Goal: Transaction & Acquisition: Book appointment/travel/reservation

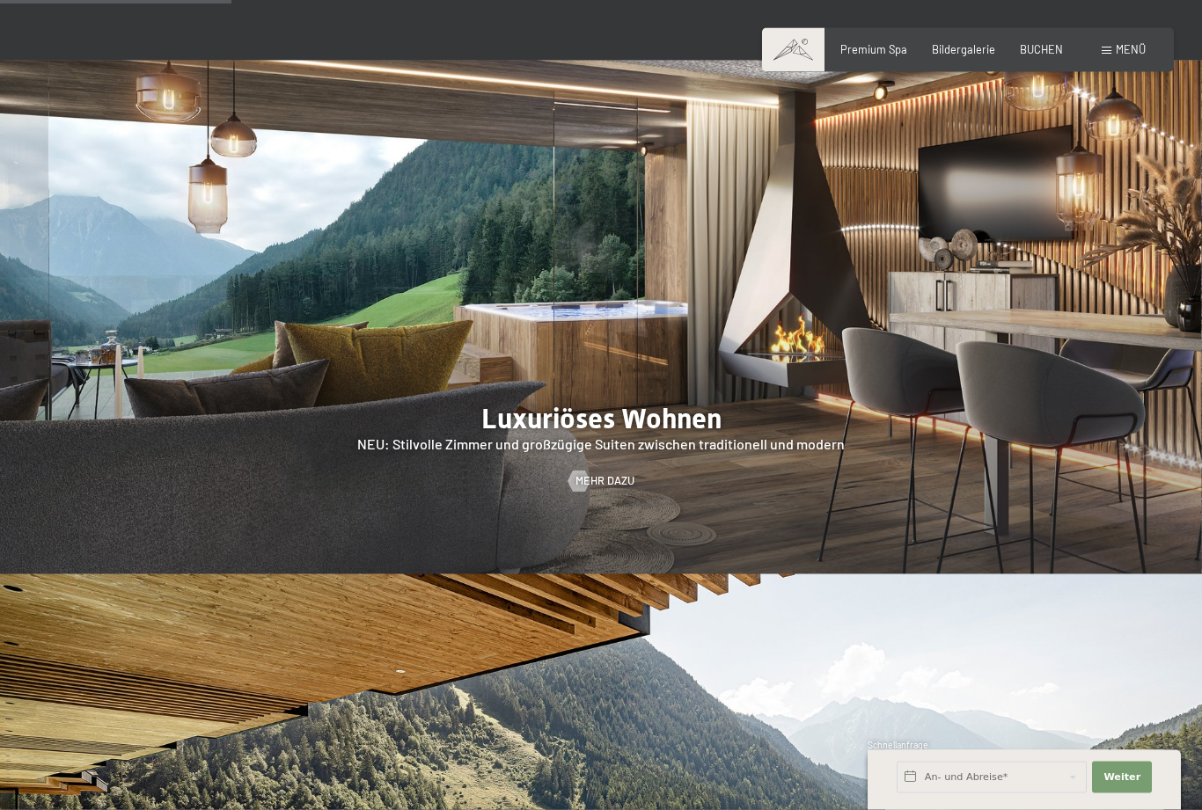
scroll to position [1504, 0]
click at [592, 489] on span "Mehr dazu" at bounding box center [604, 481] width 59 height 16
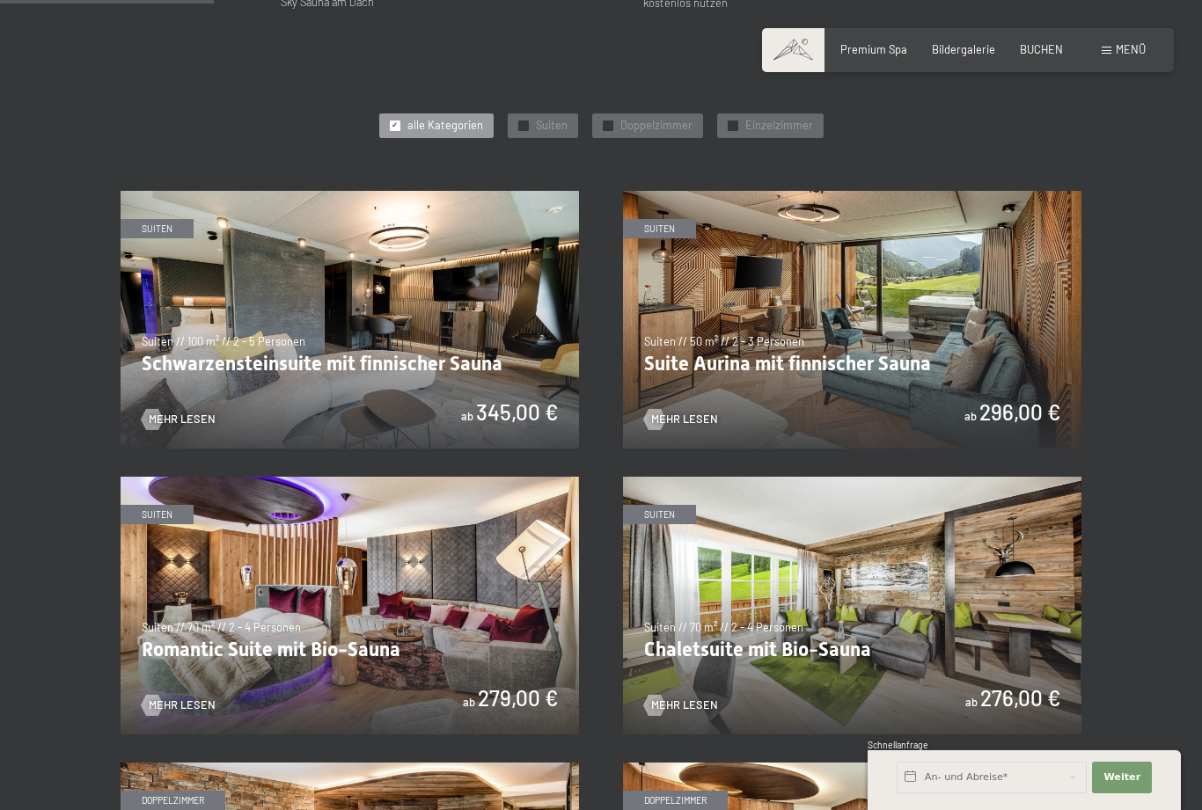
scroll to position [741, 0]
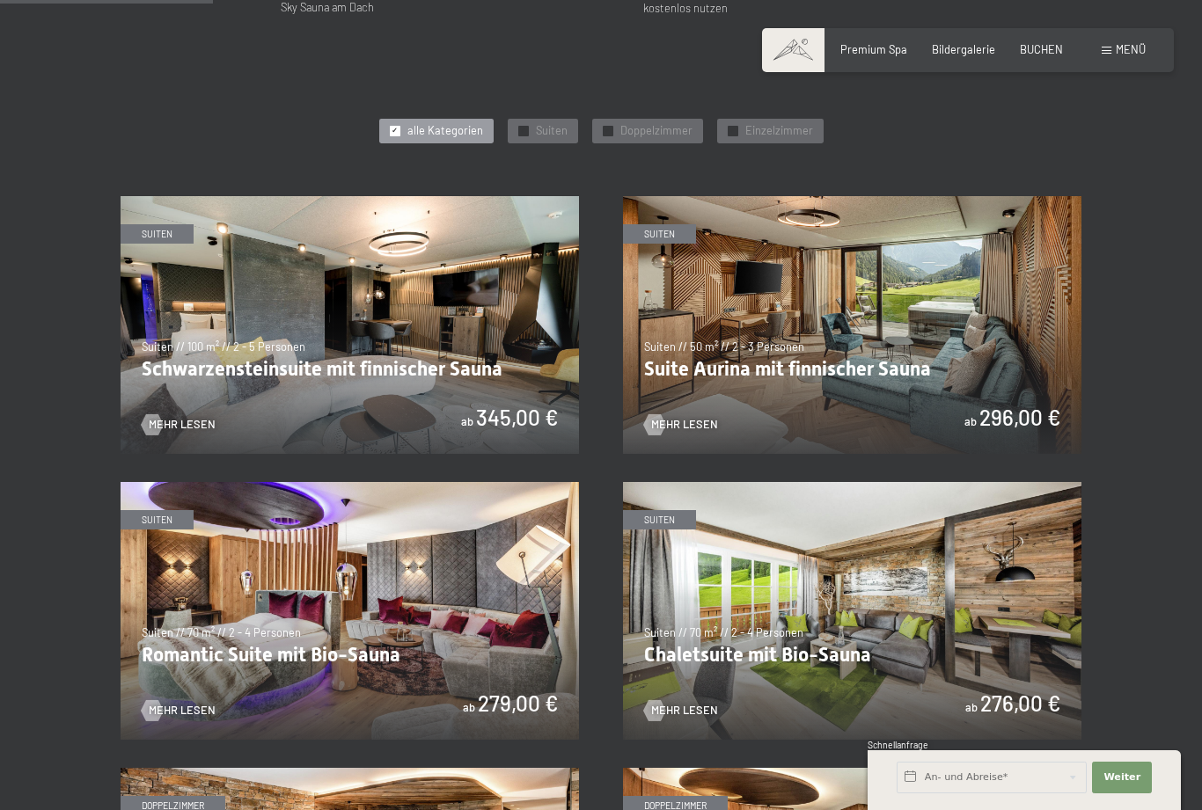
click at [831, 355] on img at bounding box center [852, 325] width 458 height 258
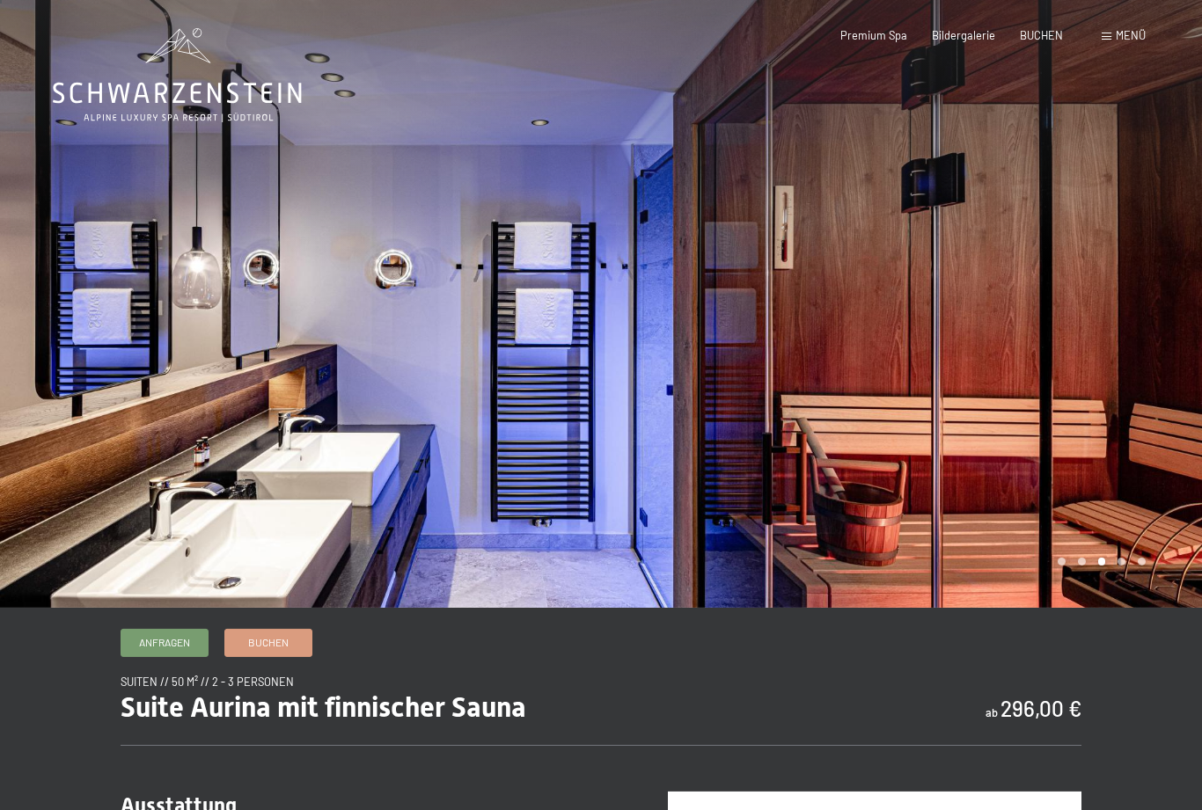
scroll to position [5, 0]
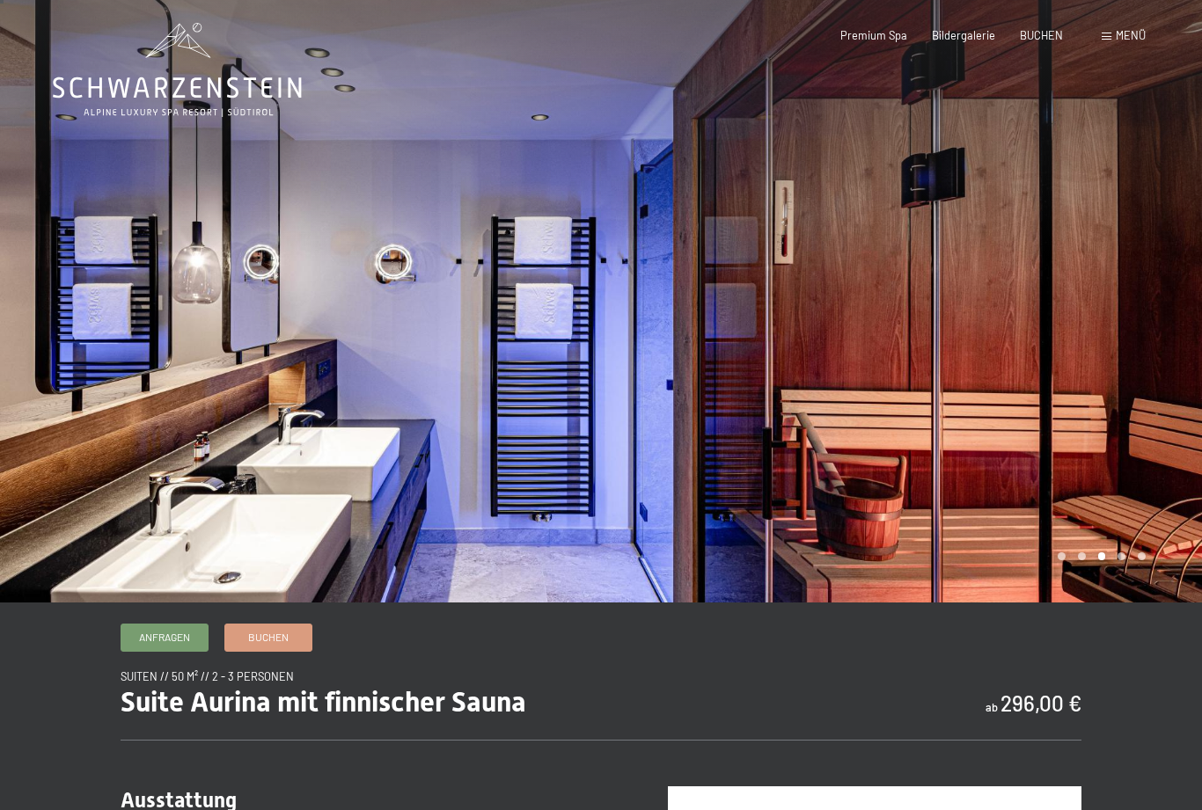
click at [1125, 599] on div at bounding box center [901, 299] width 601 height 608
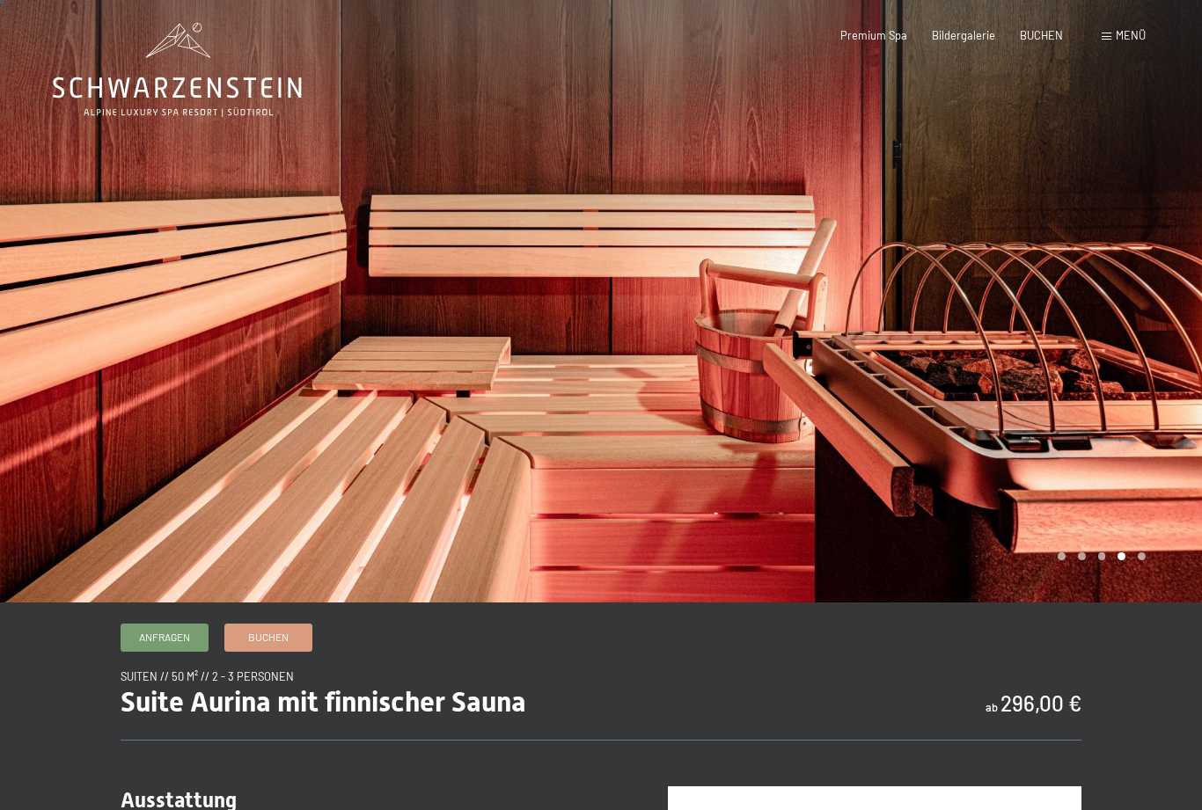
click at [1139, 596] on div at bounding box center [901, 299] width 601 height 608
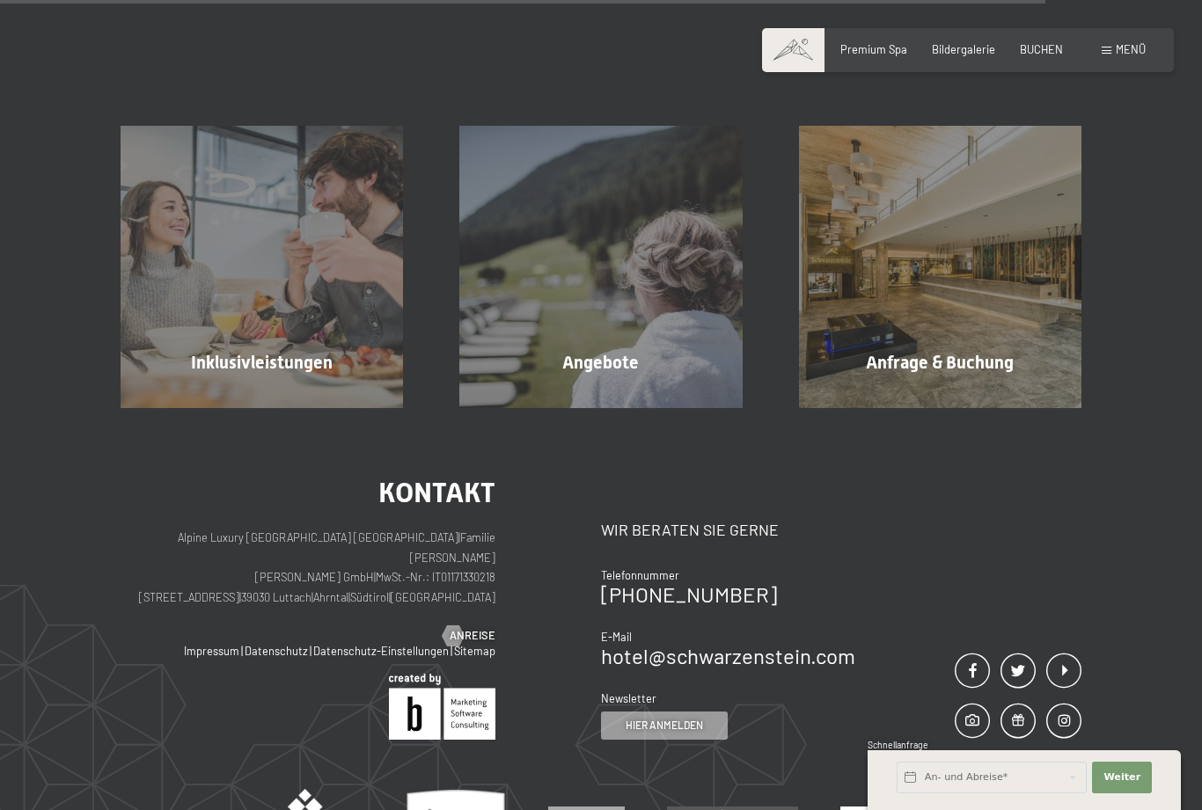
scroll to position [1620, 0]
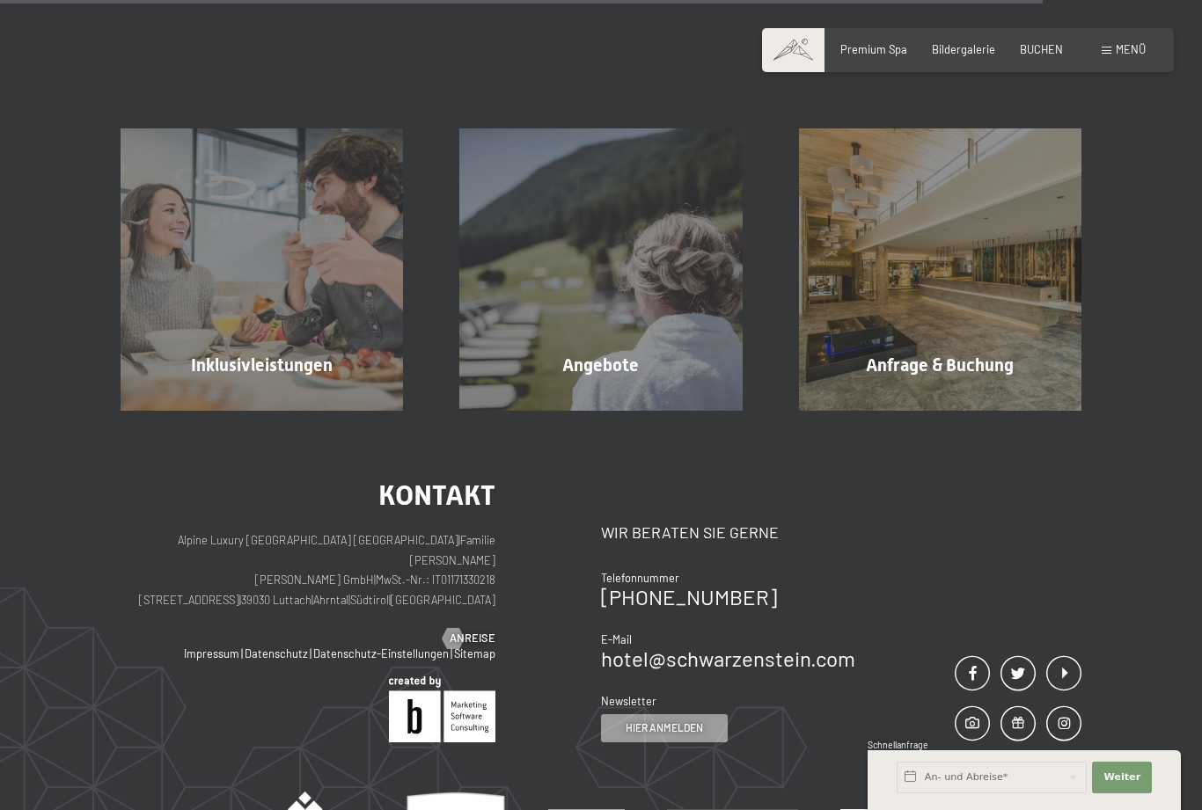
click at [634, 397] on span "Mehr erfahren" at bounding box center [603, 403] width 87 height 16
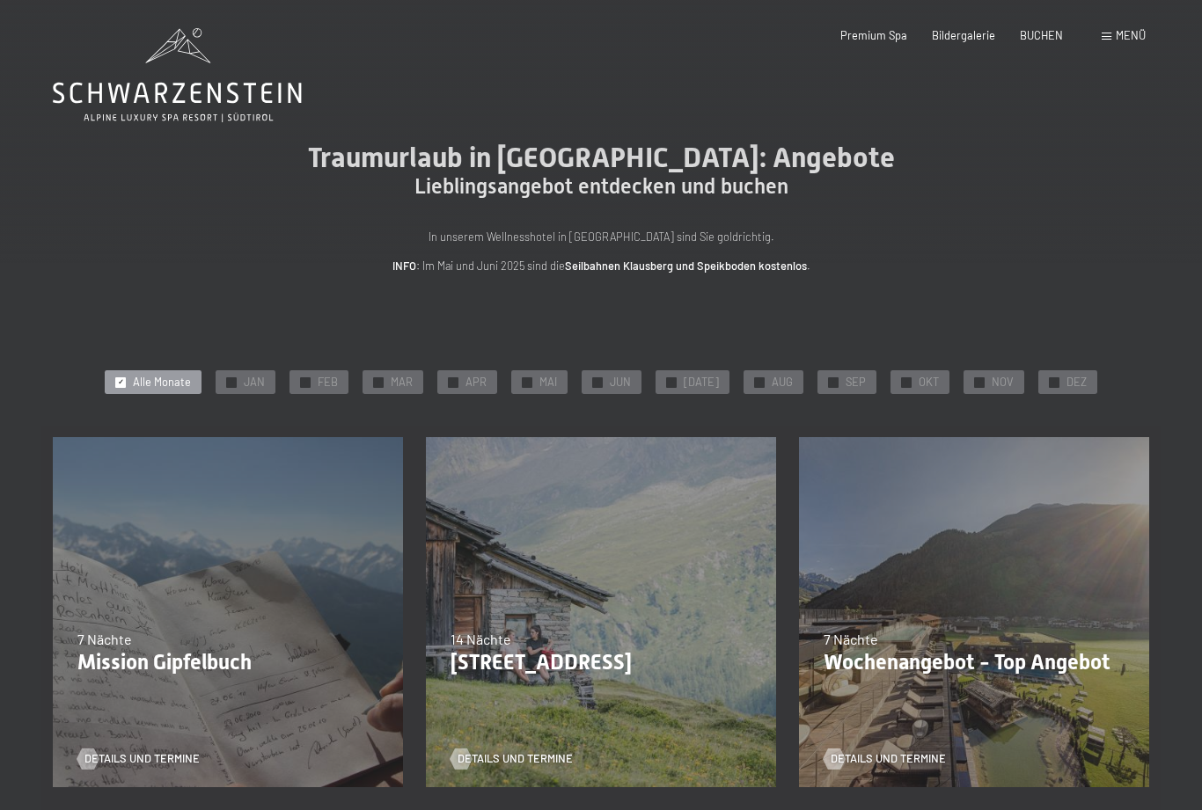
click at [259, 367] on div "✓ Alle Monate ✓ JAN ✓ FEB ✓ MAR ✓ APR ✓ MAI ✓ JUN ✓ JUL ✓ AUG ✓ SEP ✓ OKT ✓ NOV…" at bounding box center [601, 383] width 1096 height 32
click at [250, 380] on div "✓ JAN" at bounding box center [246, 382] width 60 height 25
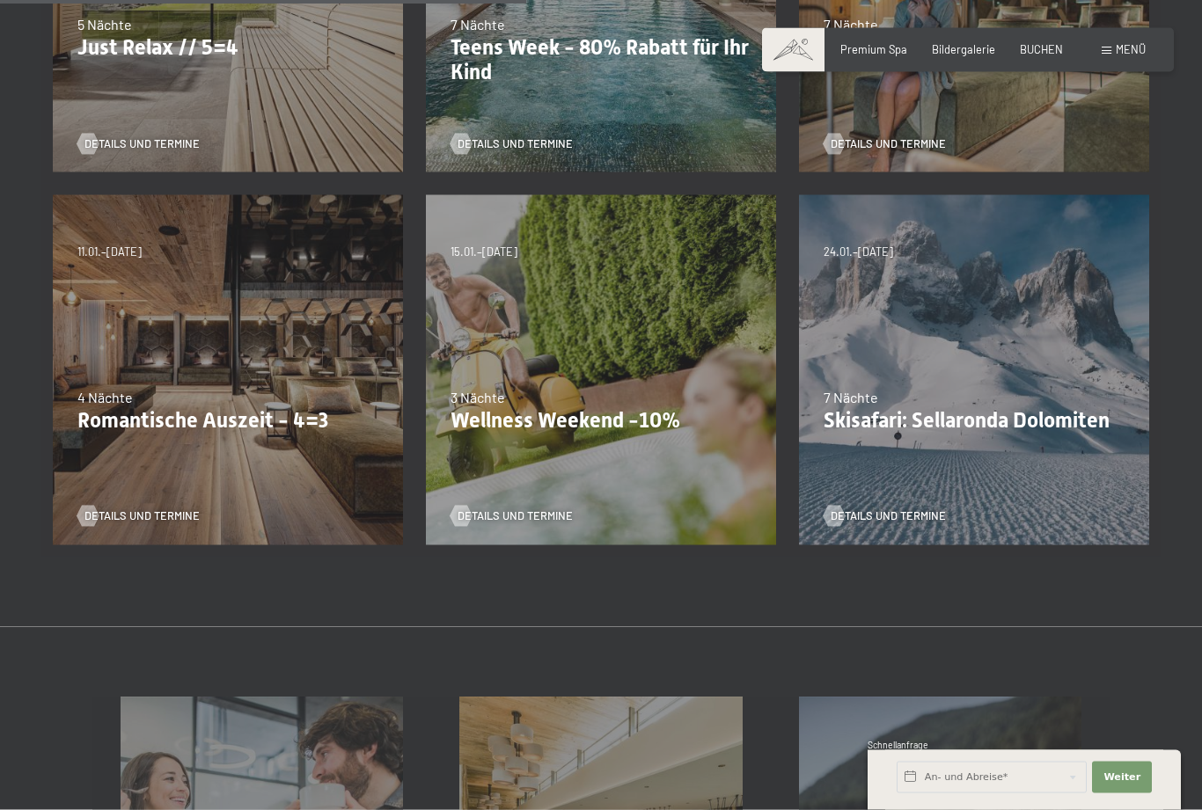
scroll to position [617, 0]
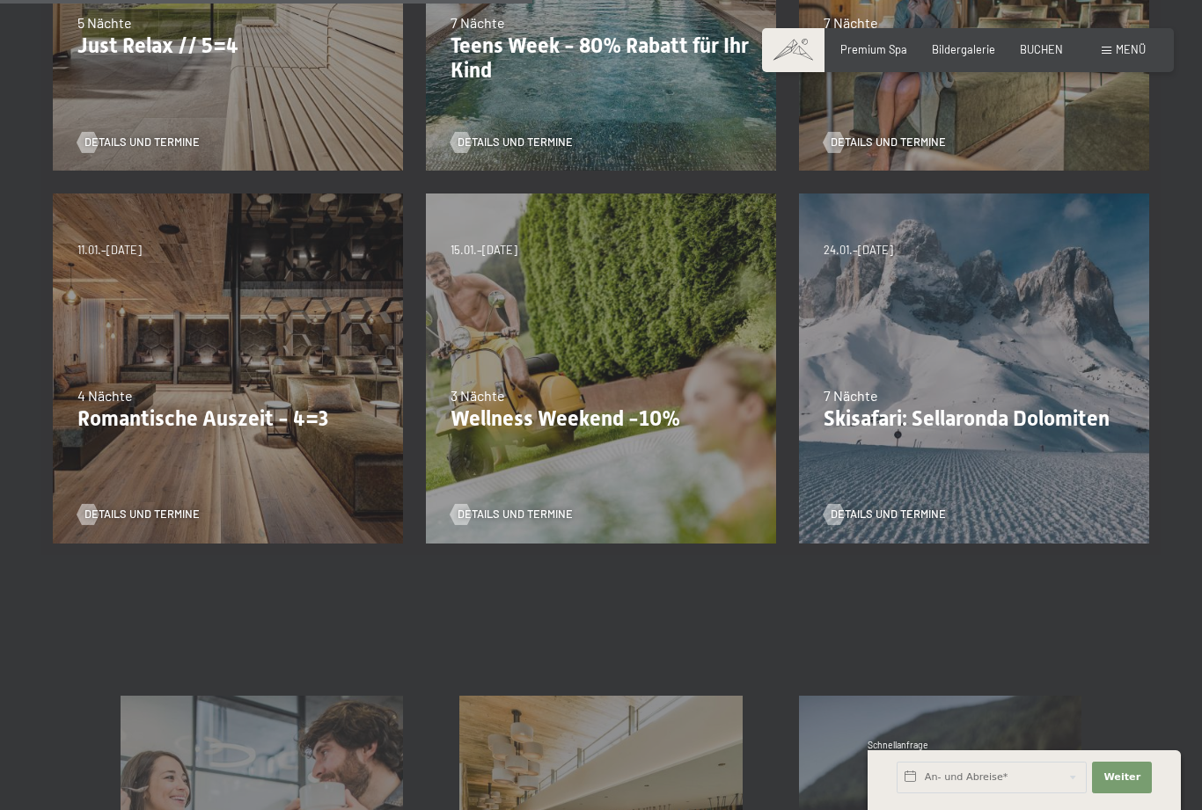
click at [593, 419] on p "Wellness Weekend -10%" at bounding box center [600, 419] width 301 height 26
click at [589, 425] on p "Wellness Weekend -10%" at bounding box center [600, 419] width 301 height 26
click at [565, 433] on div "13.11.–01.12.2025 11.12.–22.12.2025 15.01.–26.01.2026 12.03.–23.03.2026 14.05.–…" at bounding box center [600, 368] width 373 height 373
click at [577, 410] on p "Wellness Weekend -10%" at bounding box center [600, 419] width 301 height 26
click at [527, 530] on div "13.11.–01.12.2025 11.12.–22.12.2025 15.01.–26.01.2026 12.03.–23.03.2026 14.05.–…" at bounding box center [600, 368] width 373 height 373
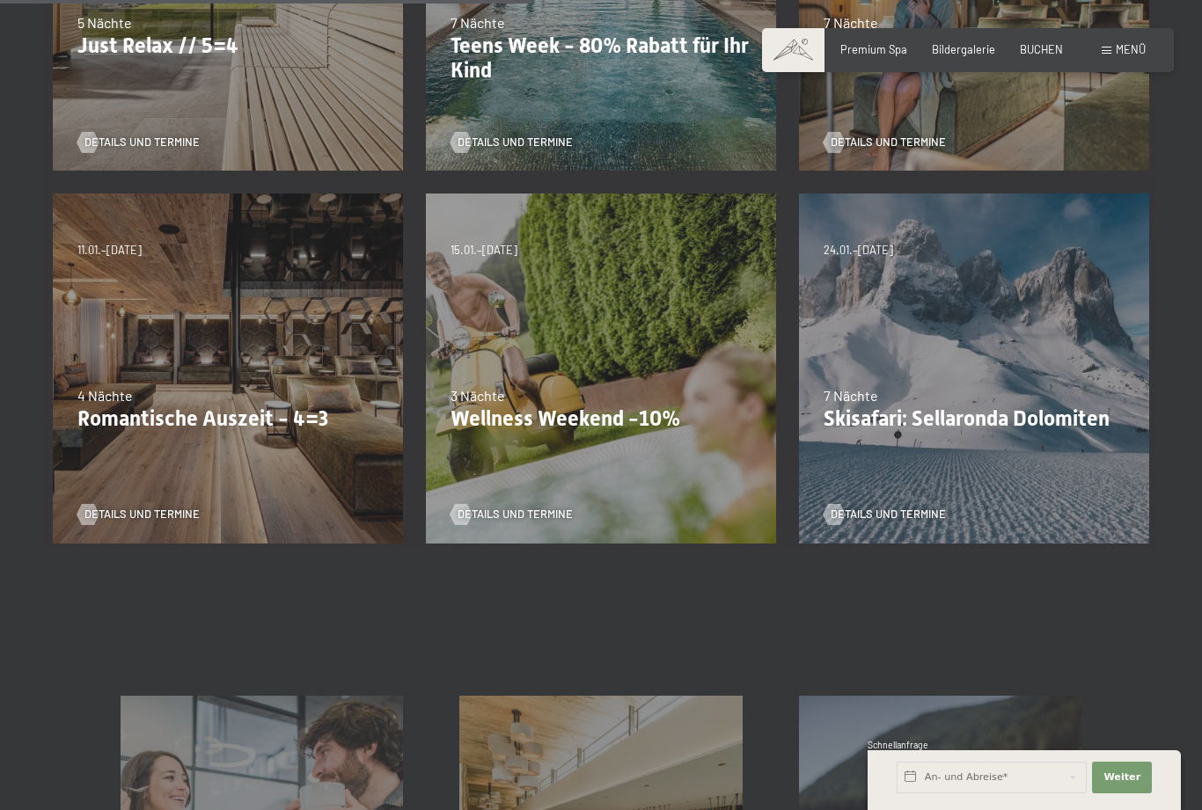
click at [530, 515] on span "Details und Termine" at bounding box center [514, 515] width 115 height 16
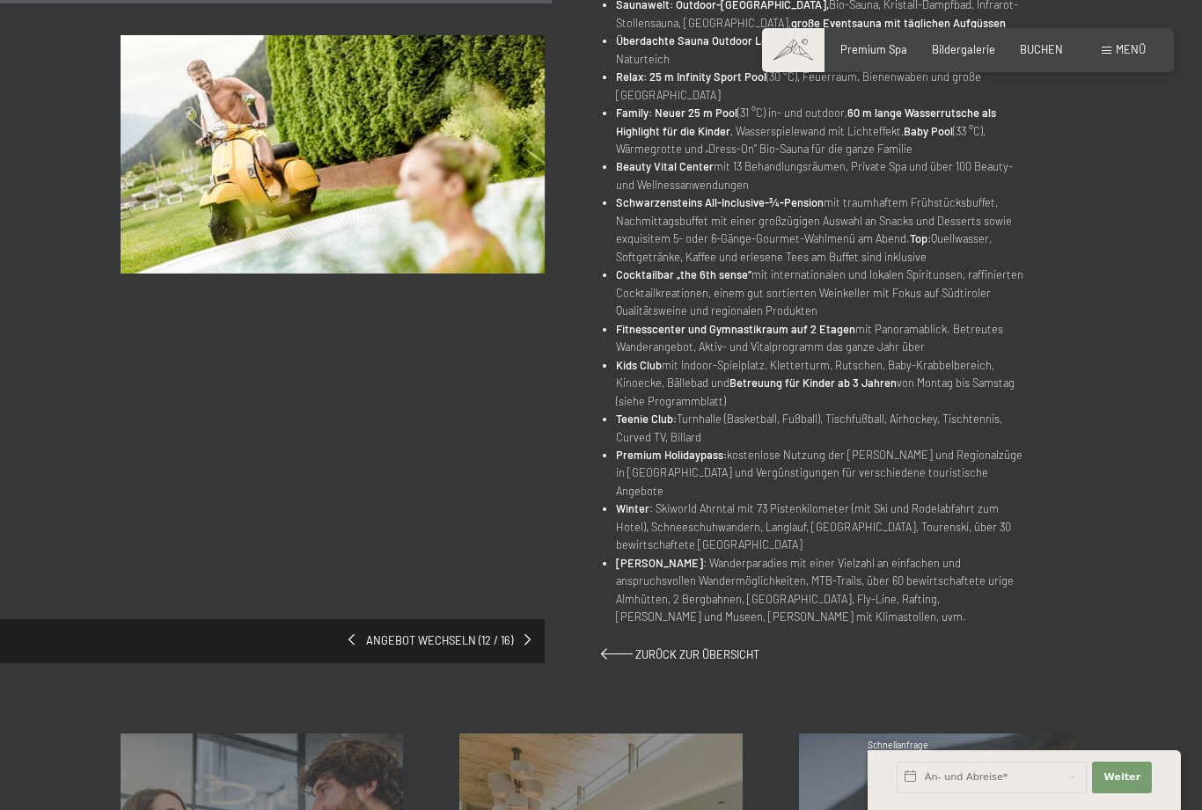
scroll to position [643, 0]
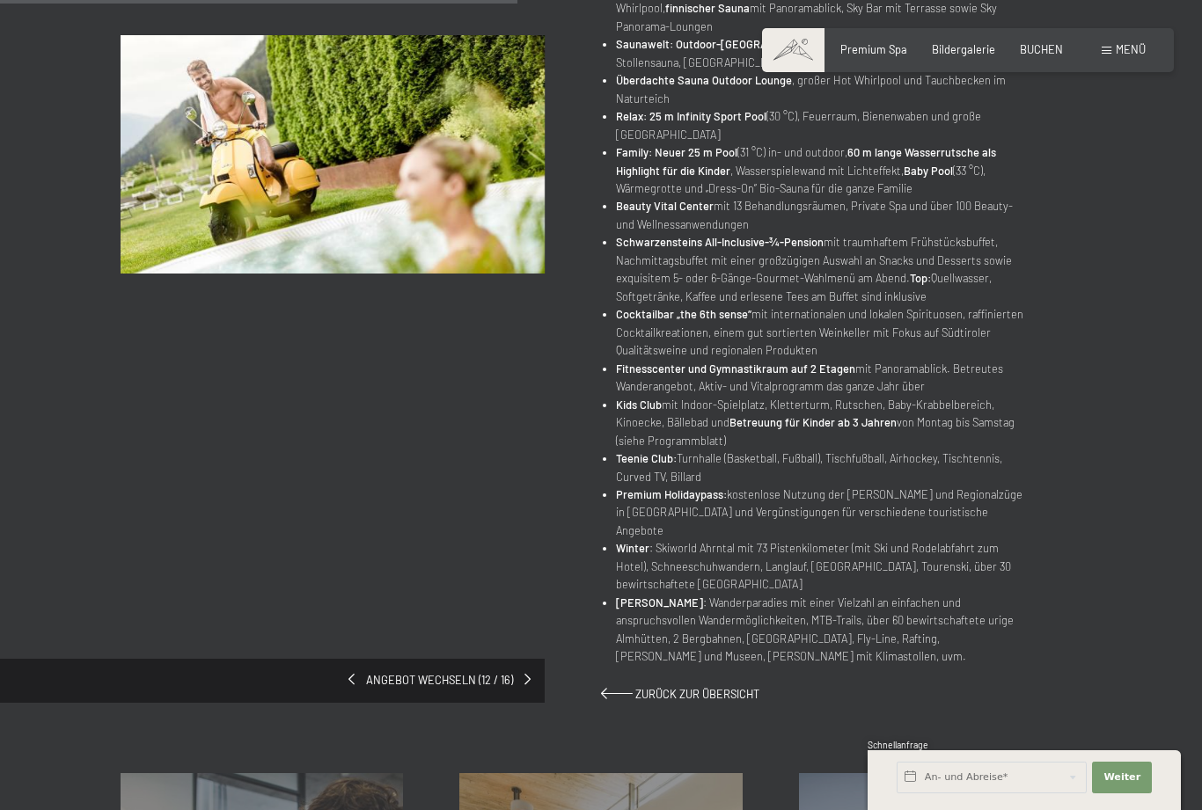
click at [687, 687] on span "Zurück zur Übersicht" at bounding box center [697, 694] width 124 height 14
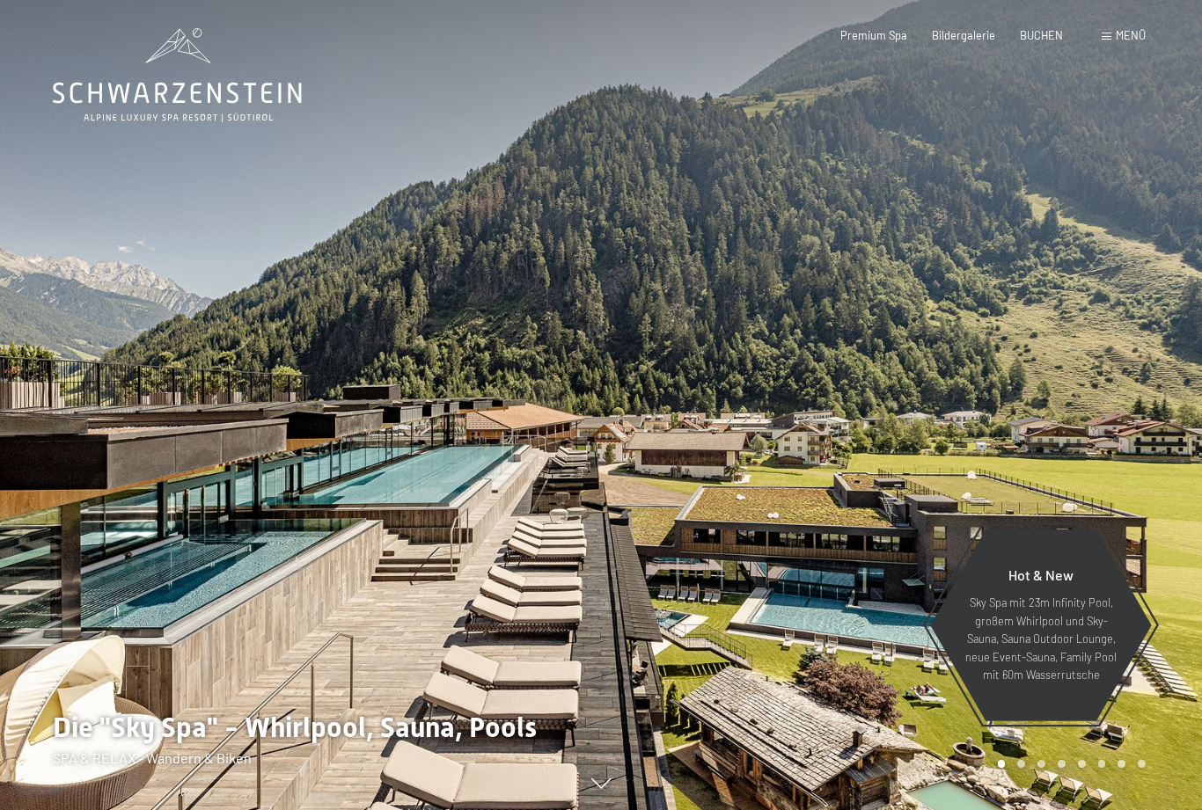
click at [892, 38] on span "Premium Spa" at bounding box center [873, 35] width 67 height 14
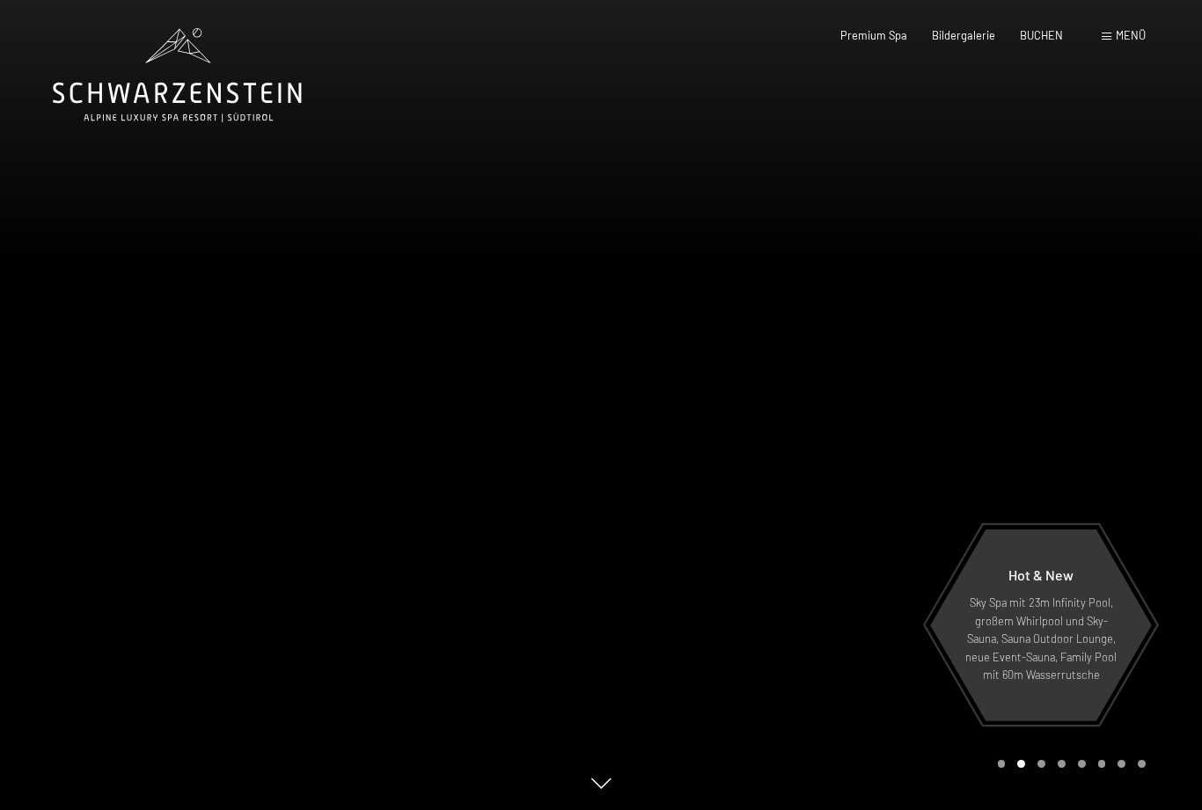
click at [1055, 32] on span "BUCHEN" at bounding box center [1041, 35] width 43 height 14
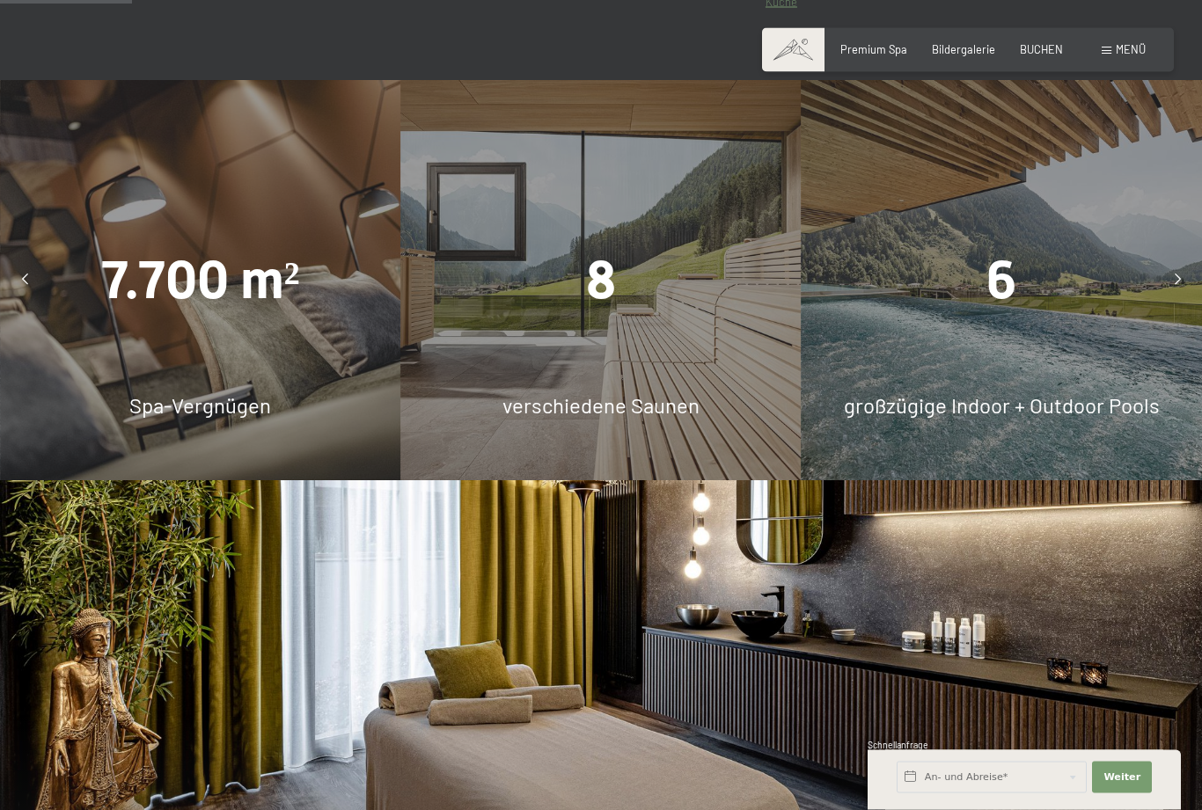
scroll to position [1166, 0]
click at [646, 438] on div "8 verschiedene Saunen" at bounding box center [600, 280] width 400 height 400
click at [681, 418] on span "verschiedene Saunen" at bounding box center [600, 405] width 197 height 26
click at [688, 418] on span "verschiedene Saunen" at bounding box center [600, 405] width 197 height 26
click at [664, 418] on span "verschiedene Saunen" at bounding box center [600, 405] width 197 height 26
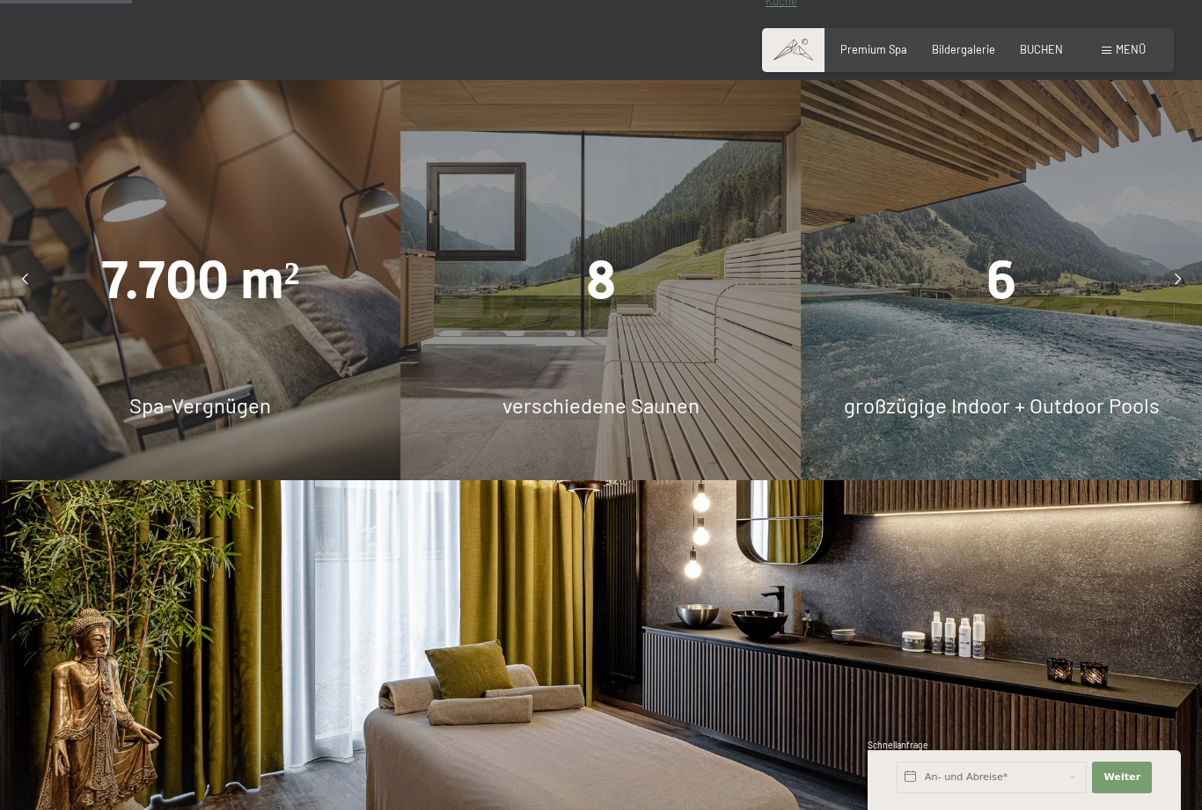
click at [633, 318] on div "8" at bounding box center [600, 280] width 400 height 75
click at [612, 311] on span "8" at bounding box center [601, 280] width 30 height 62
click at [606, 318] on div "8" at bounding box center [600, 280] width 400 height 75
click at [648, 480] on div "8 verschiedene Saunen" at bounding box center [600, 280] width 400 height 400
click at [1038, 406] on div "6 großzügige Indoor + Outdoor Pools" at bounding box center [1001, 280] width 400 height 400
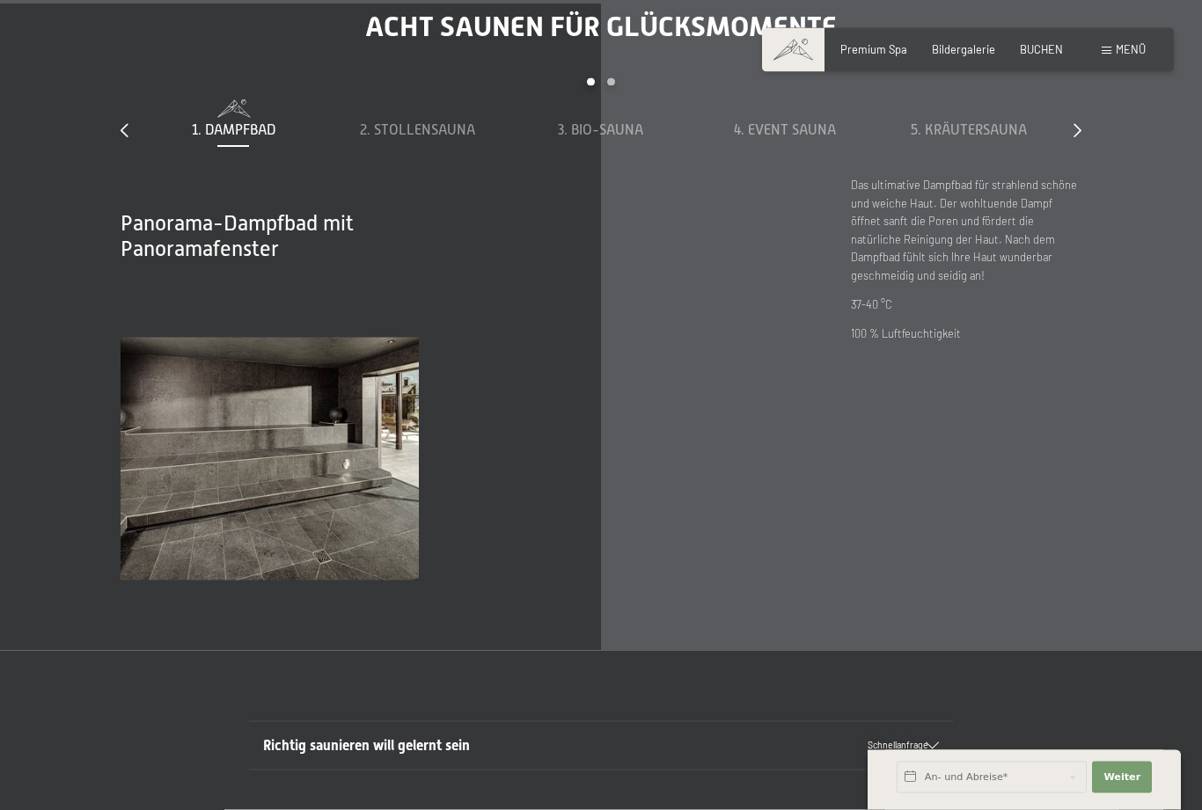
scroll to position [5099, 0]
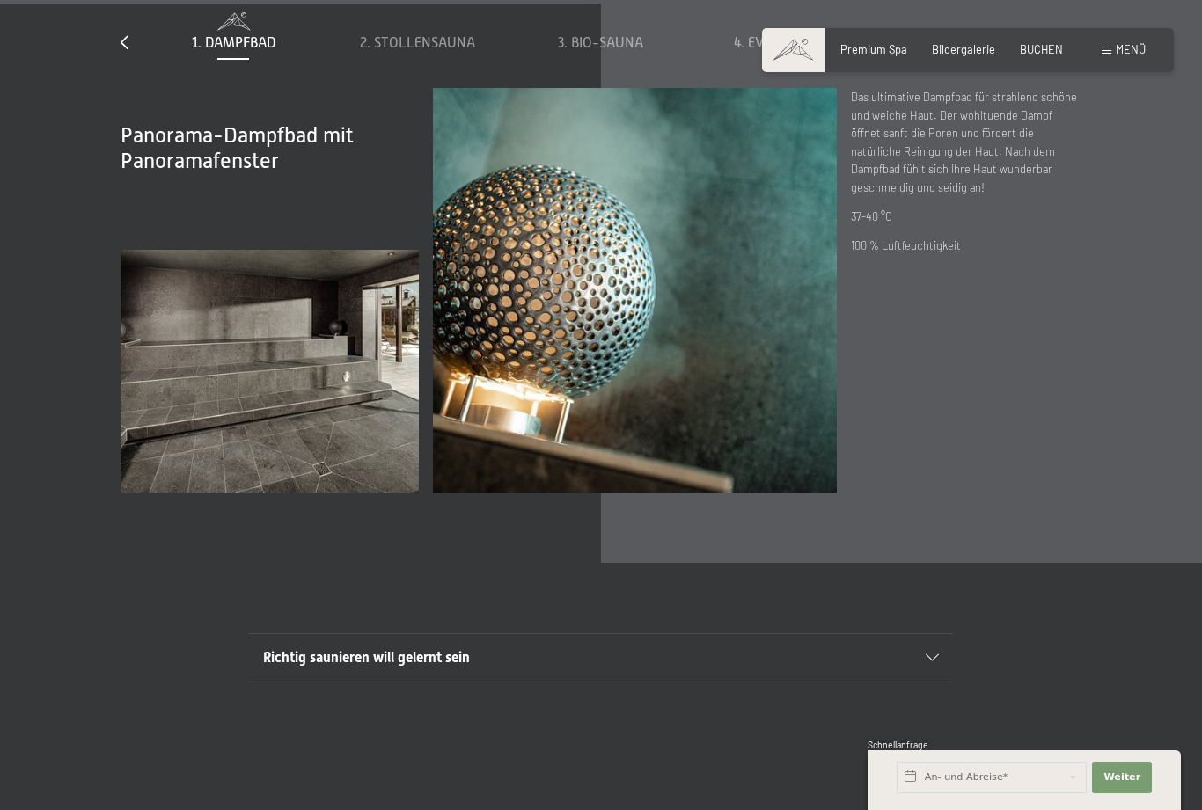
click at [710, 492] on img at bounding box center [635, 290] width 404 height 404
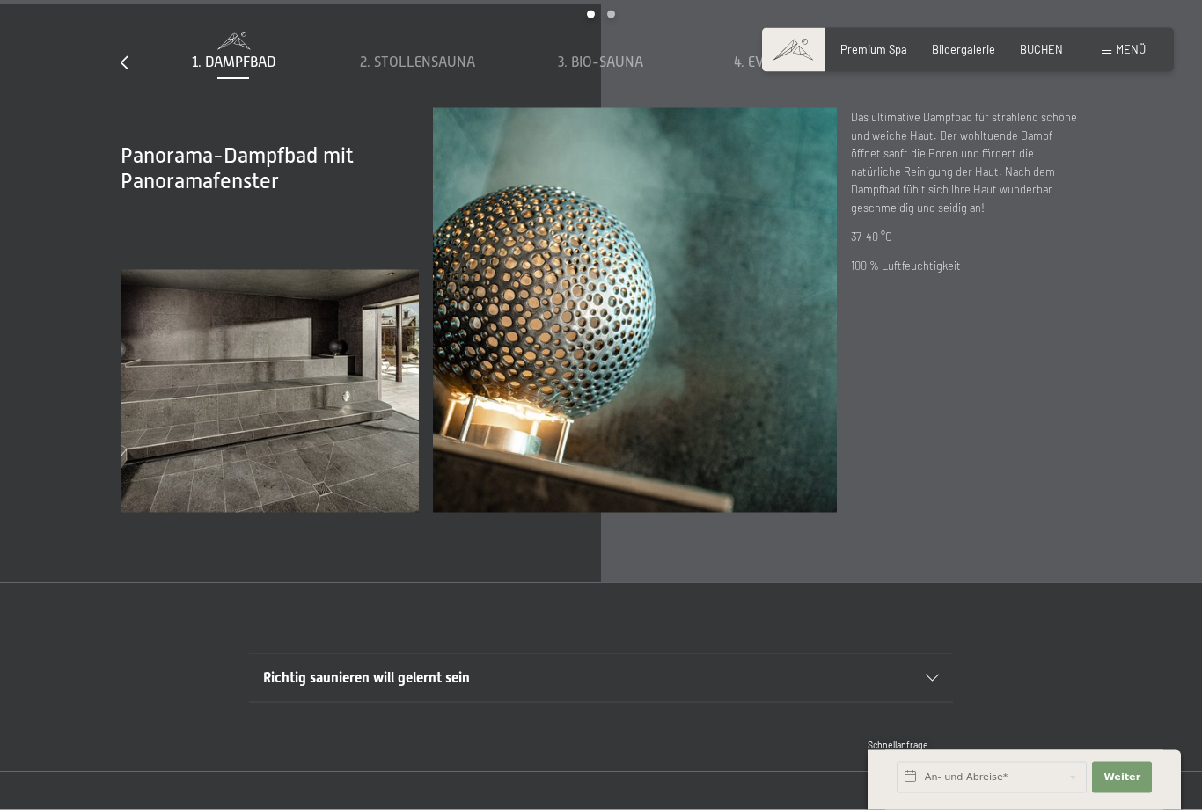
scroll to position [5079, 0]
click at [294, 194] on h2 "Panorama-Dampfbad mit Panoramafenster" at bounding box center [240, 168] width 238 height 51
click at [450, 70] on span "2. Stollensauna" at bounding box center [417, 63] width 115 height 16
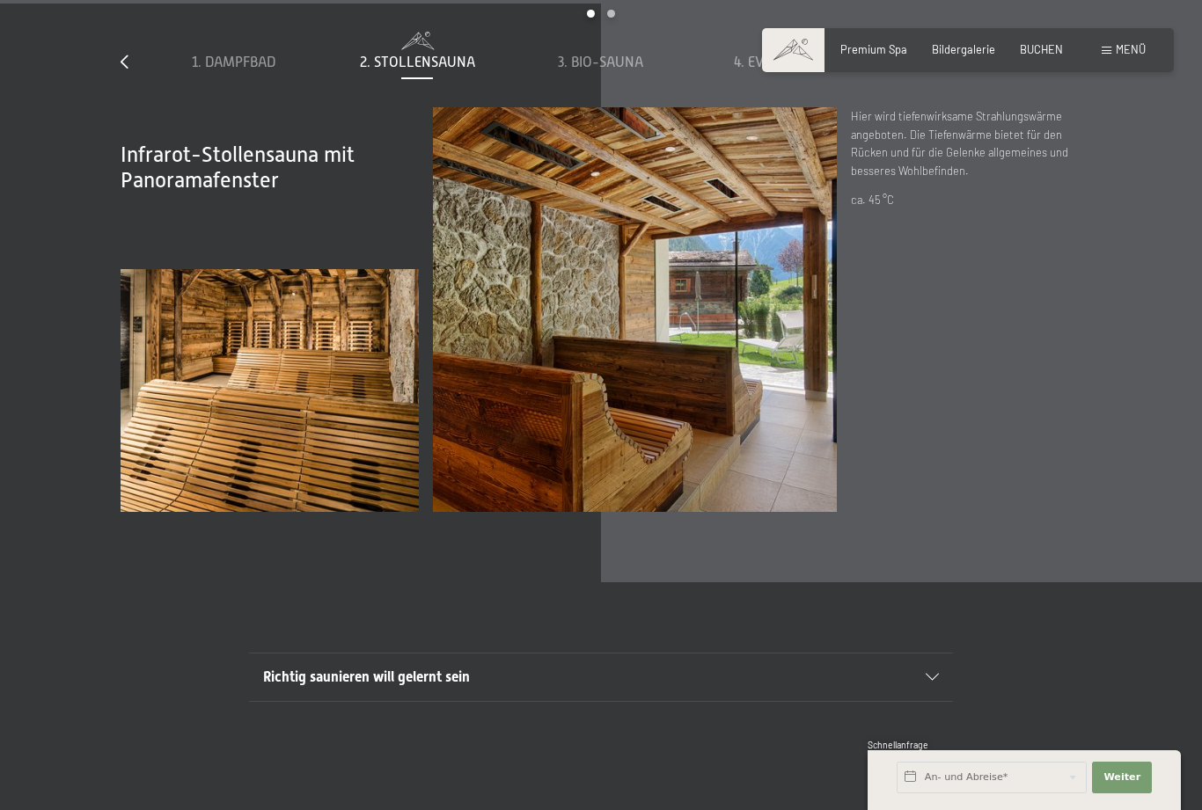
click at [625, 70] on span "3. Bio-Sauna" at bounding box center [600, 63] width 85 height 16
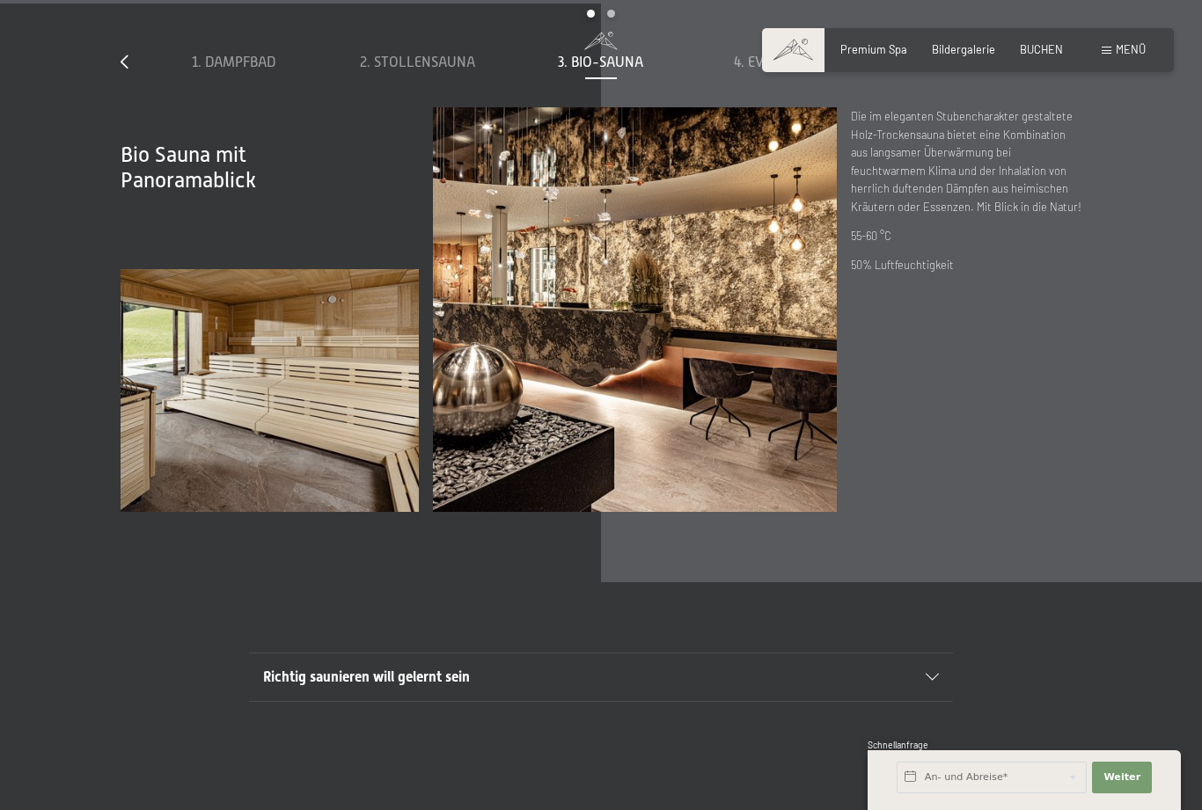
click at [815, 72] on div "4. Event Sauna" at bounding box center [784, 62] width 170 height 19
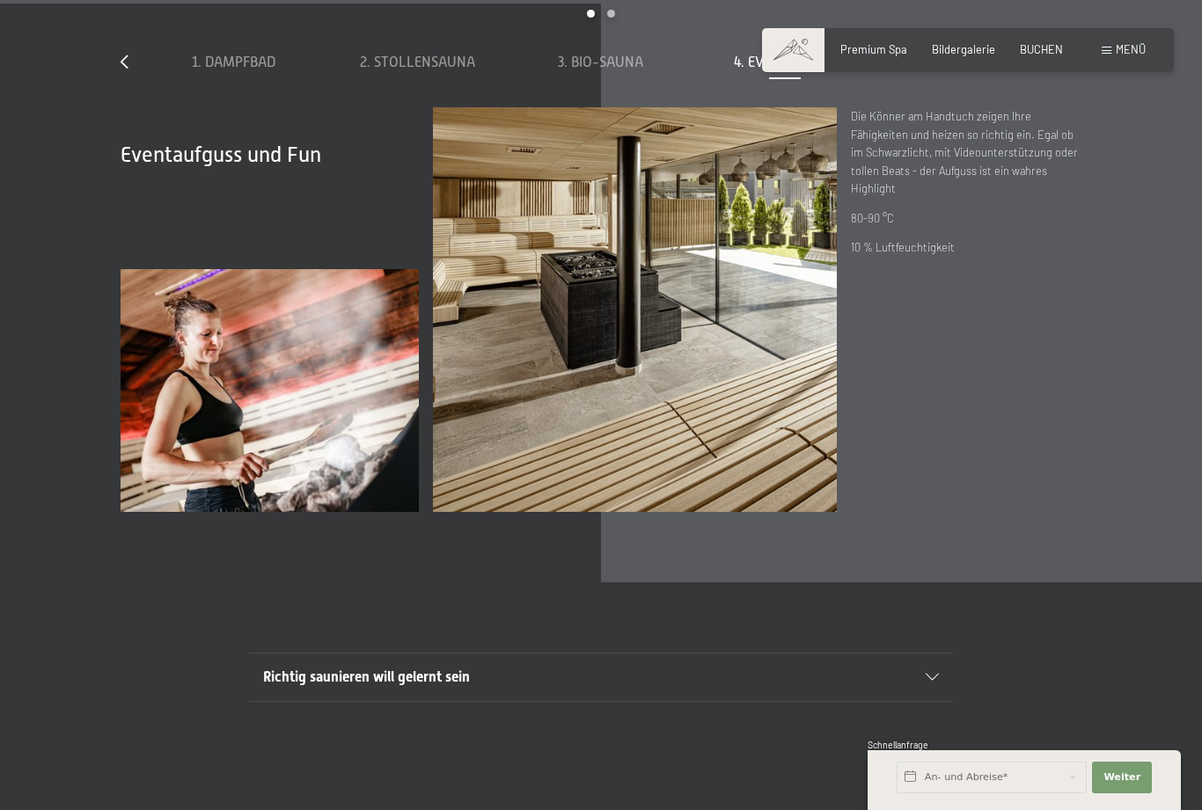
click at [1006, 70] on span "5. Kräutersauna" at bounding box center [969, 63] width 116 height 16
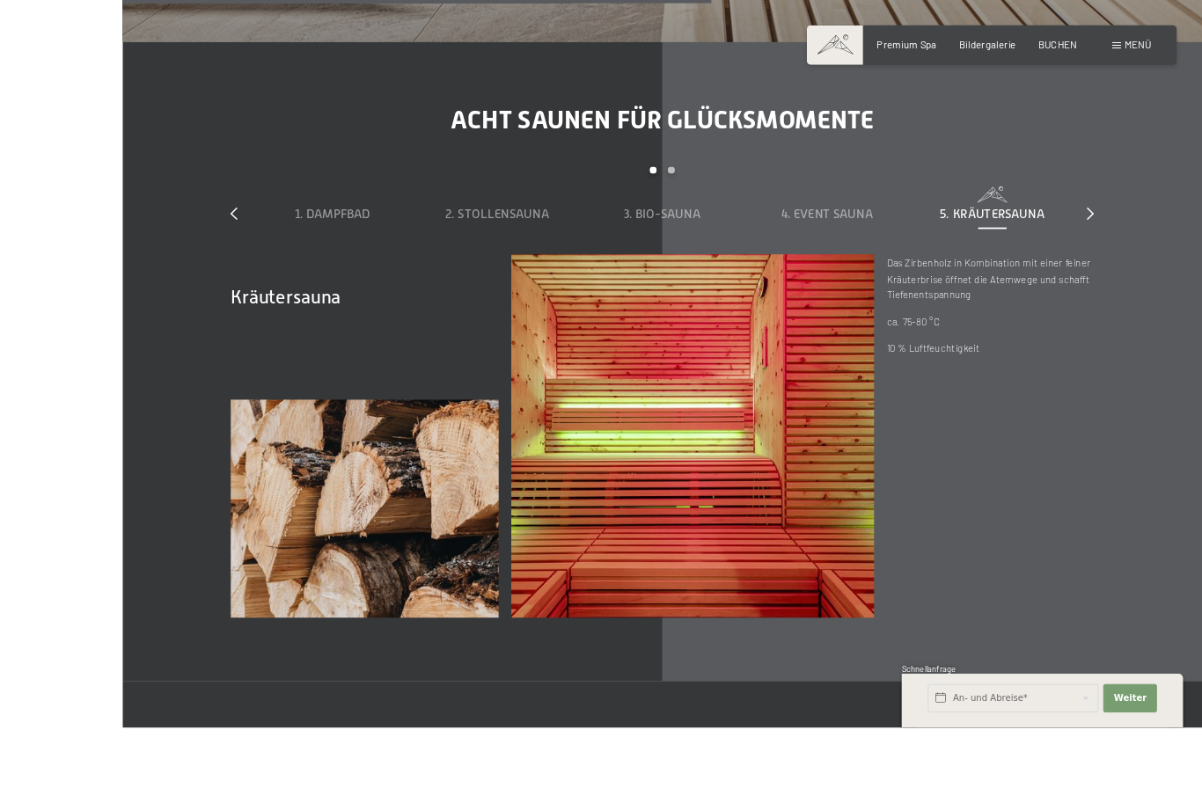
scroll to position [5053, 0]
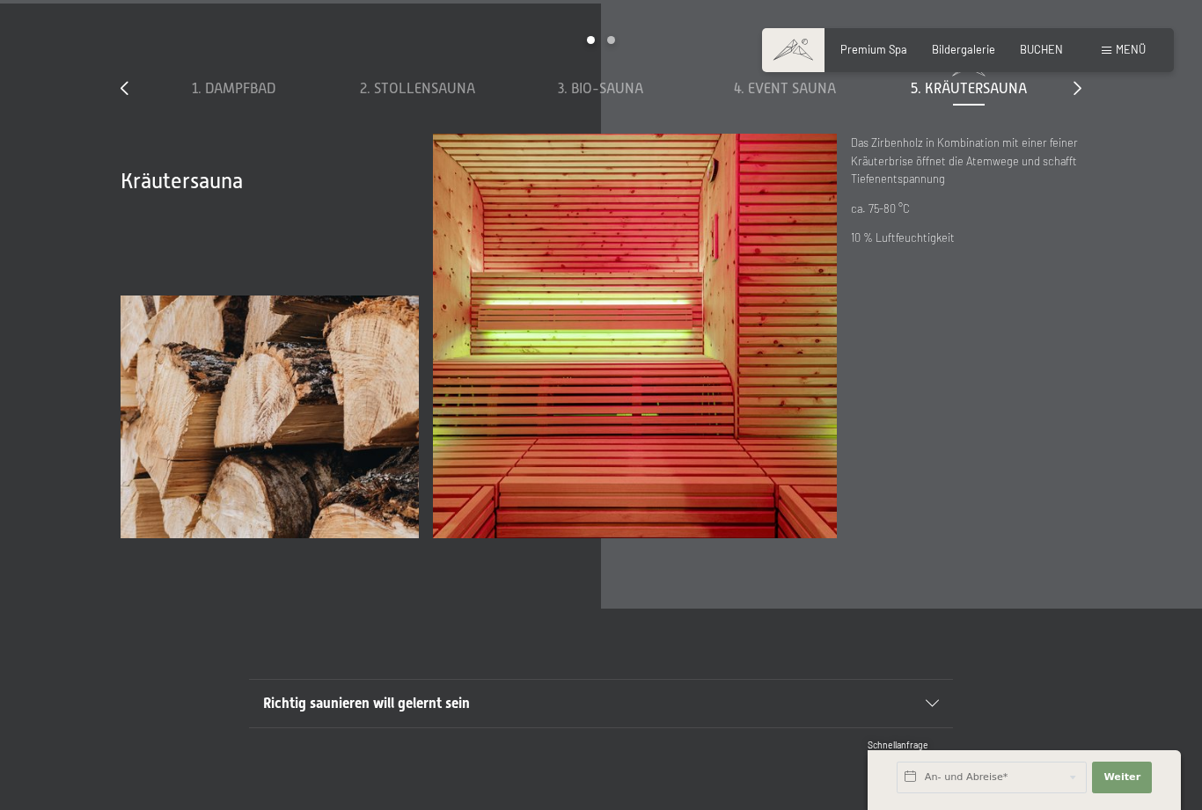
click at [418, 97] on span "2. Stollensauna" at bounding box center [417, 89] width 115 height 16
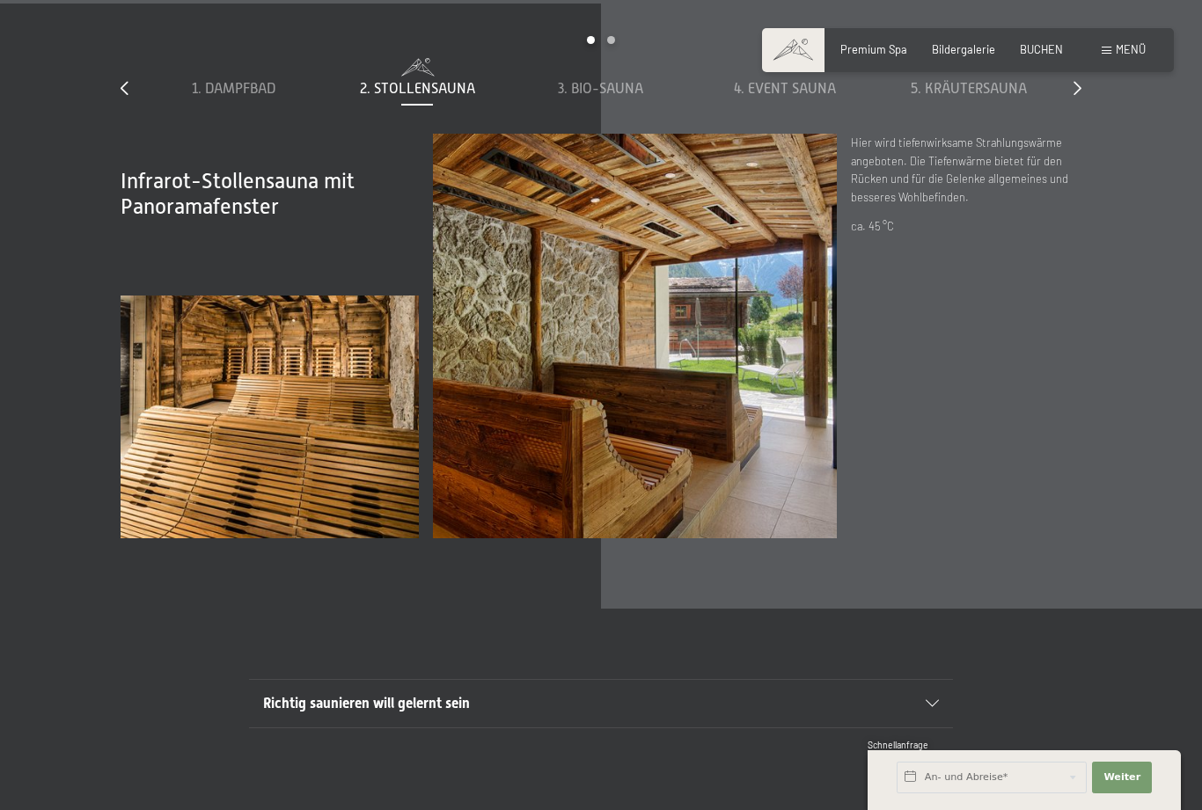
click at [188, 99] on div "1. Dampfbad" at bounding box center [234, 88] width 170 height 19
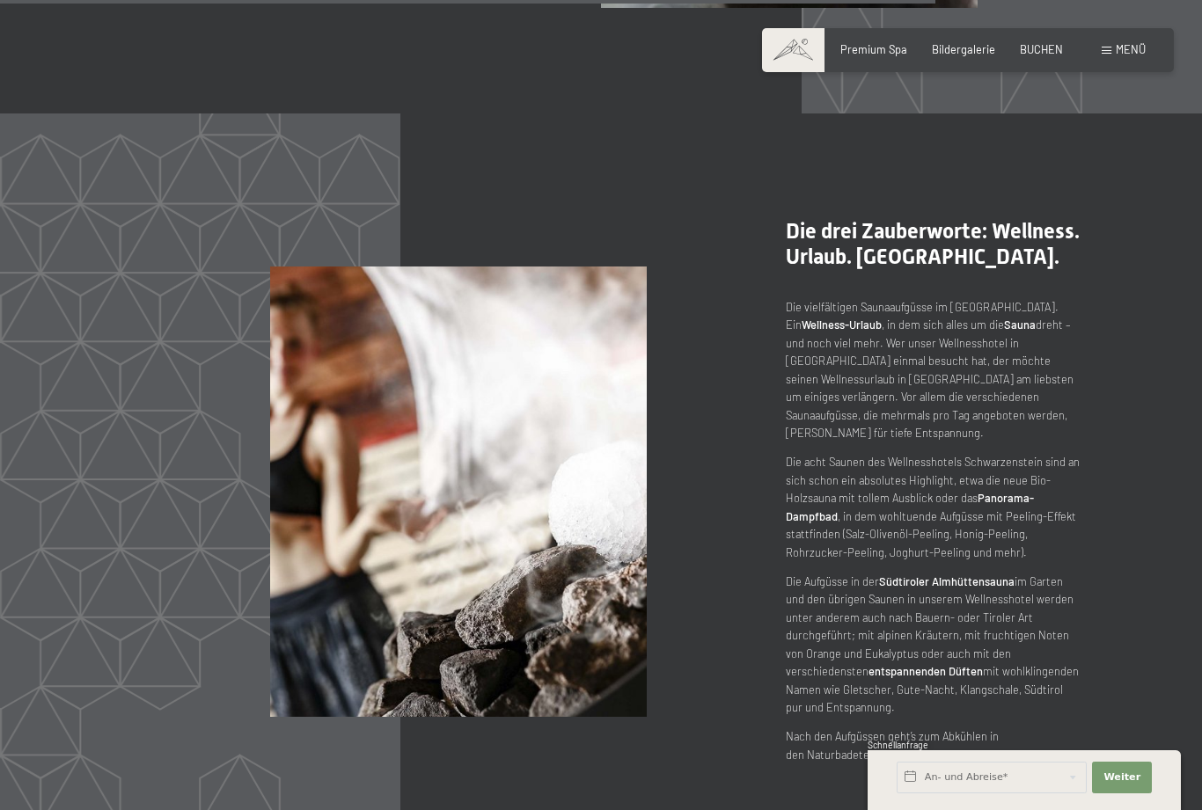
scroll to position [7164, 0]
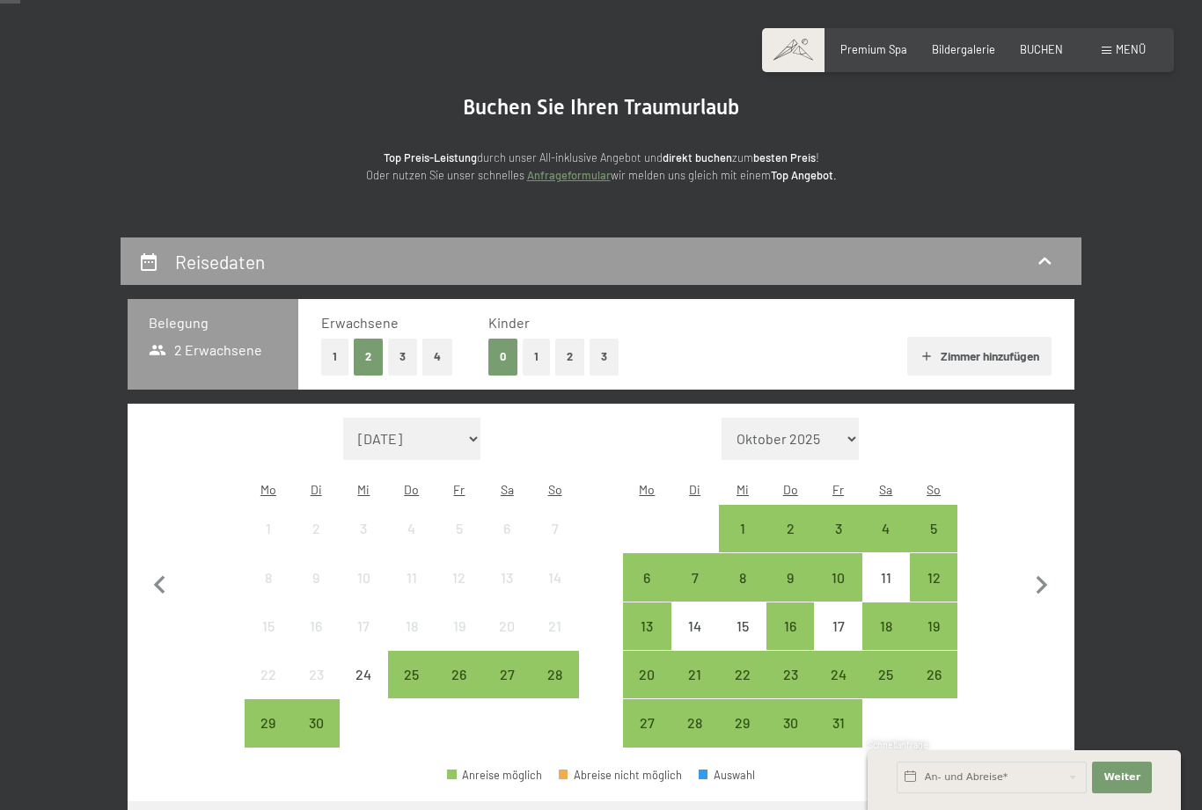
scroll to position [99, 0]
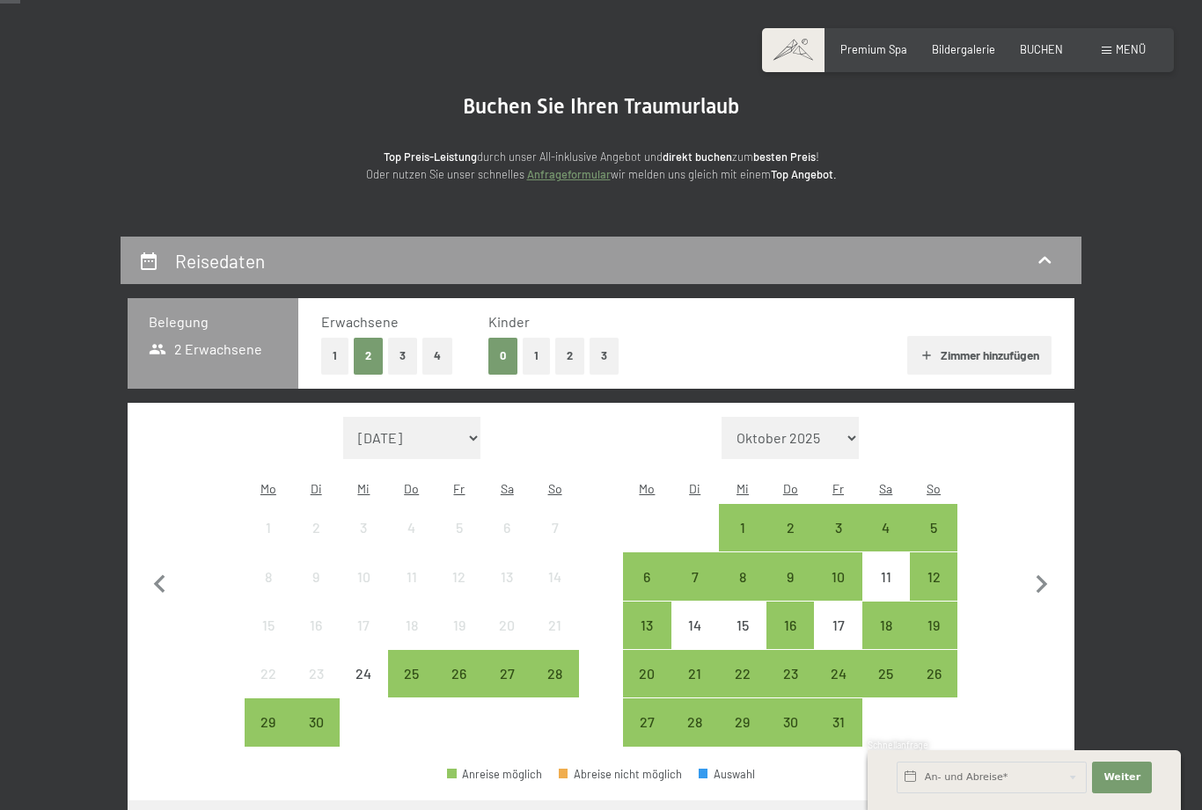
click at [567, 354] on button "2" at bounding box center [569, 356] width 29 height 36
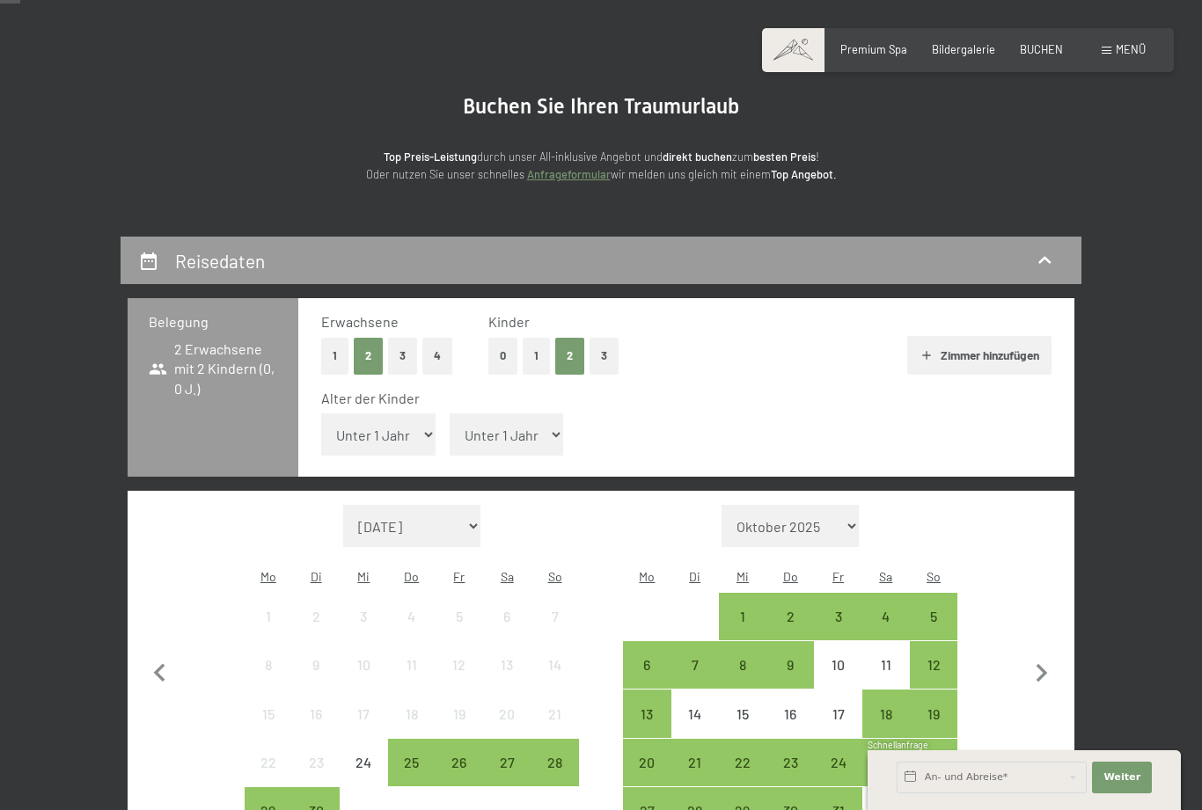
click at [527, 425] on select "Unter 1 Jahr 1 Jahr 2 Jahre 3 Jahre 4 Jahre 5 Jahre 6 Jahre 7 Jahre 8 Jahre 9 J…" at bounding box center [507, 434] width 114 height 42
select select "17"
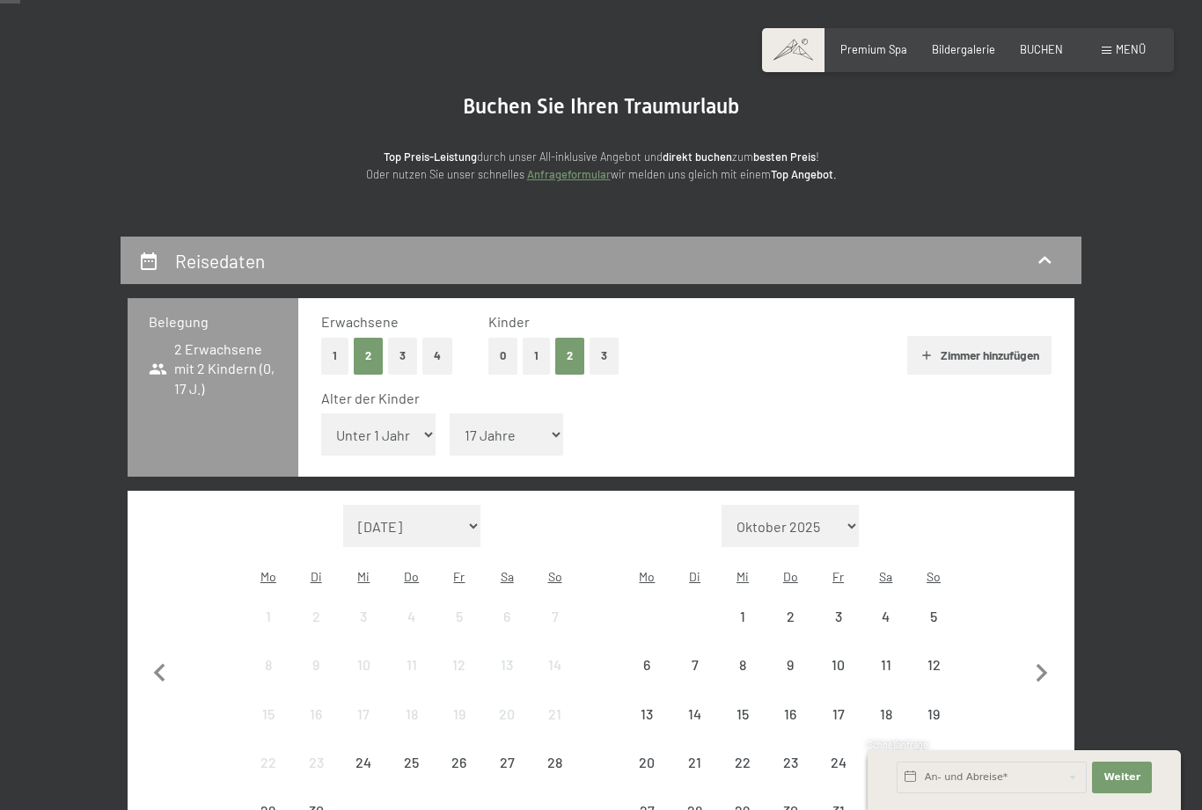
click at [421, 426] on select "Unter 1 Jahr 1 Jahr 2 Jahre 3 Jahre 4 Jahre 5 Jahre 6 Jahre 7 Jahre 8 Jahre 9 J…" at bounding box center [378, 434] width 114 height 42
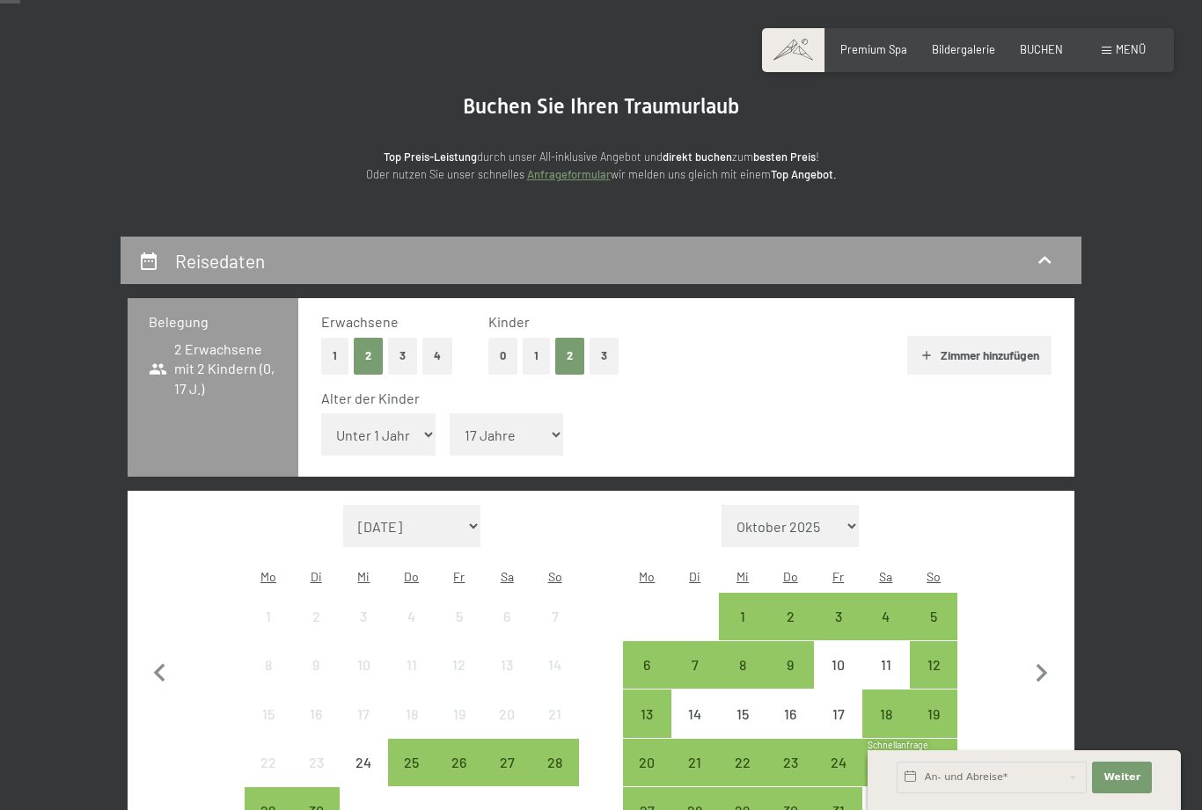
select select "15"
click at [1012, 355] on button "Zimmer hinzufügen" at bounding box center [978, 355] width 143 height 39
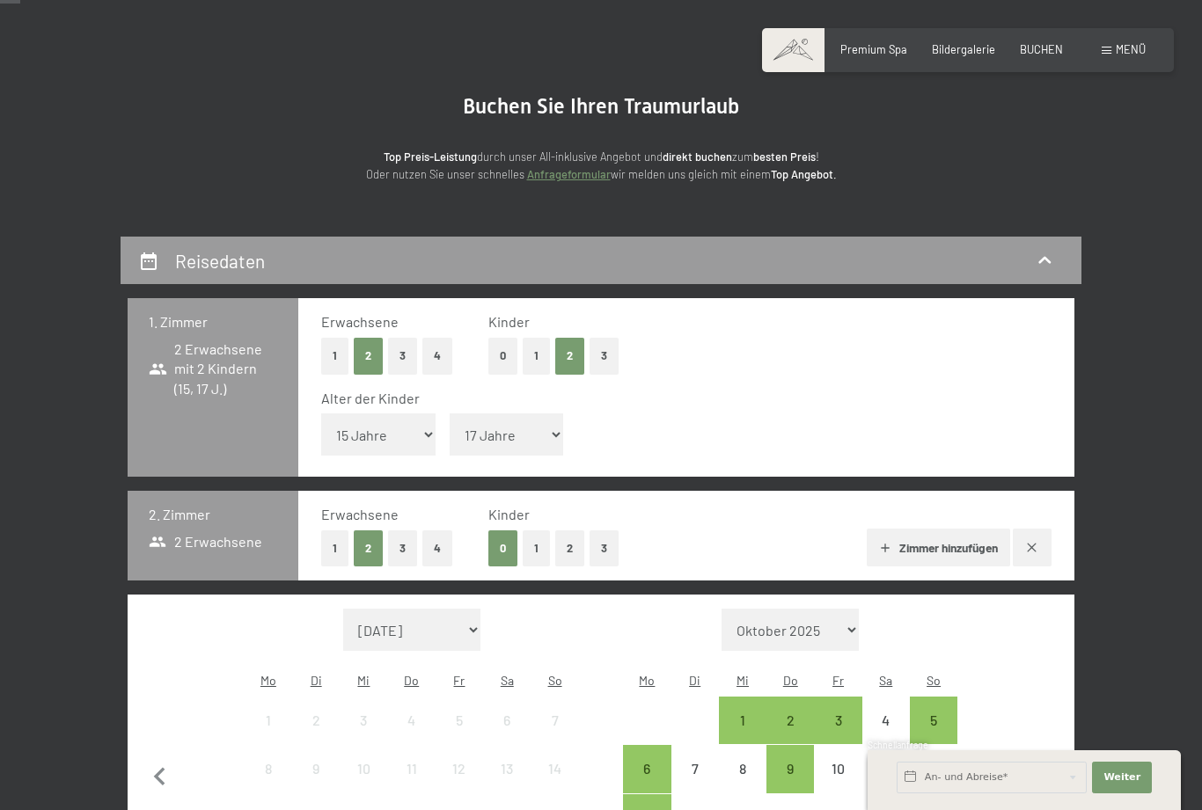
click at [1043, 529] on button "button" at bounding box center [1032, 548] width 38 height 38
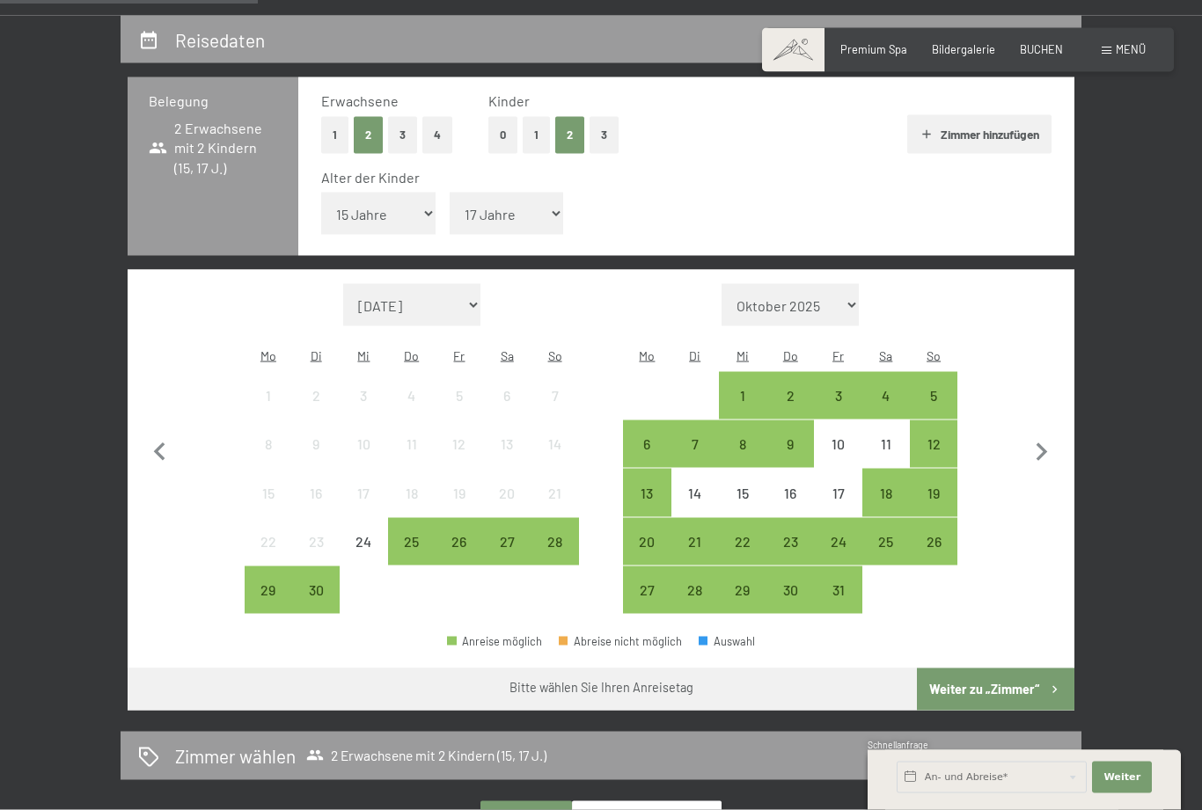
scroll to position [325, 0]
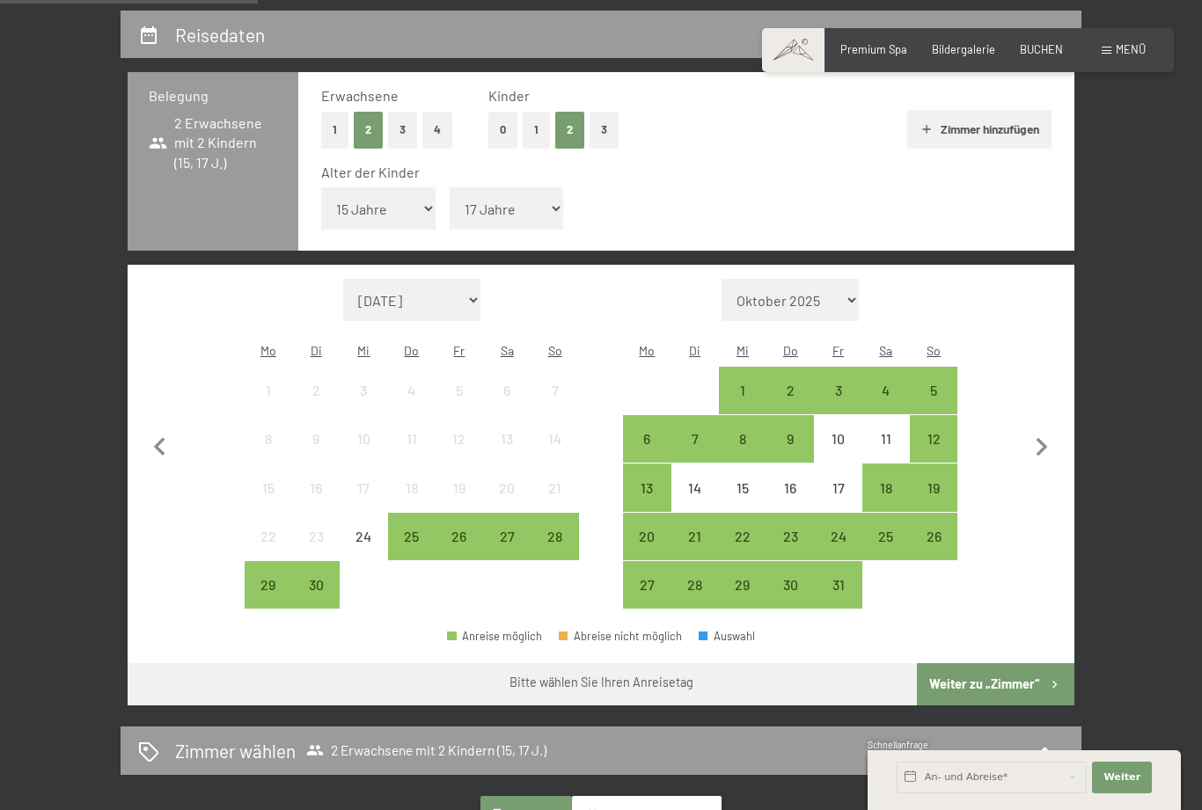
click at [1042, 429] on icon "button" at bounding box center [1041, 447] width 37 height 37
select select "[DATE]"
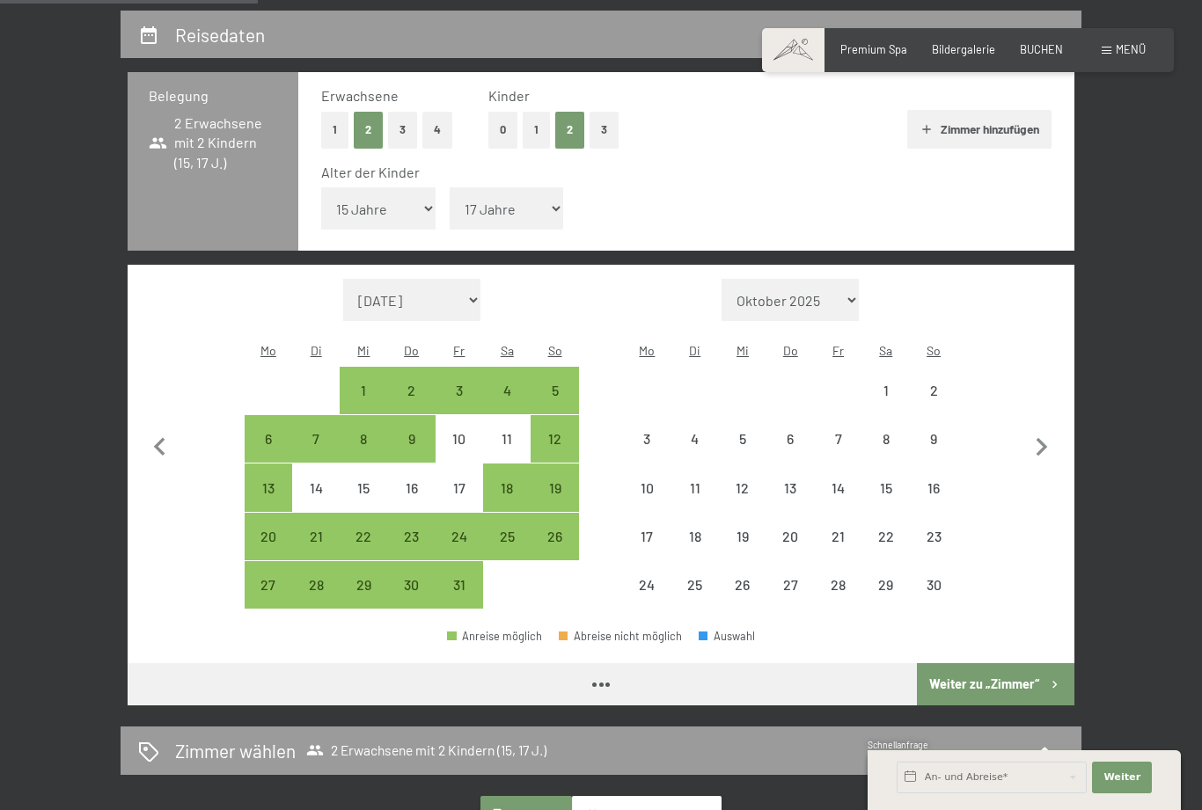
select select "[DATE]"
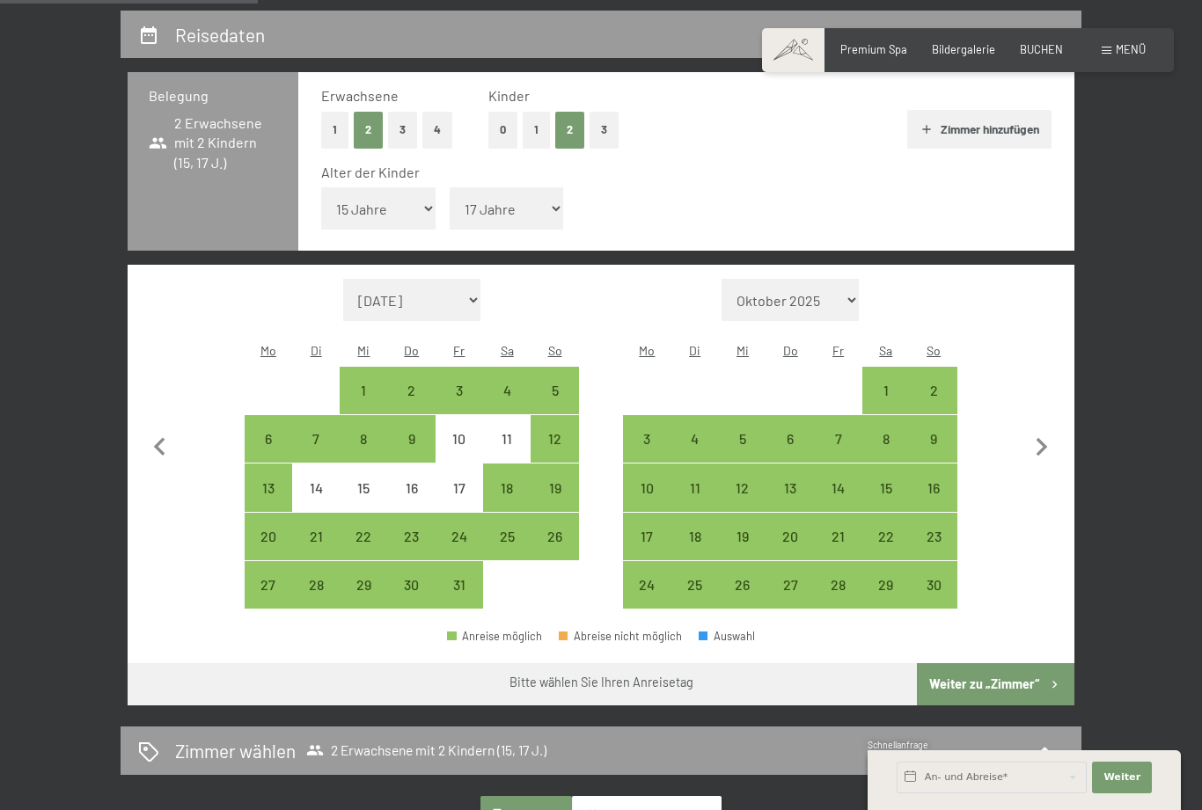
click at [1050, 429] on icon "button" at bounding box center [1041, 447] width 37 height 37
select select "[DATE]"
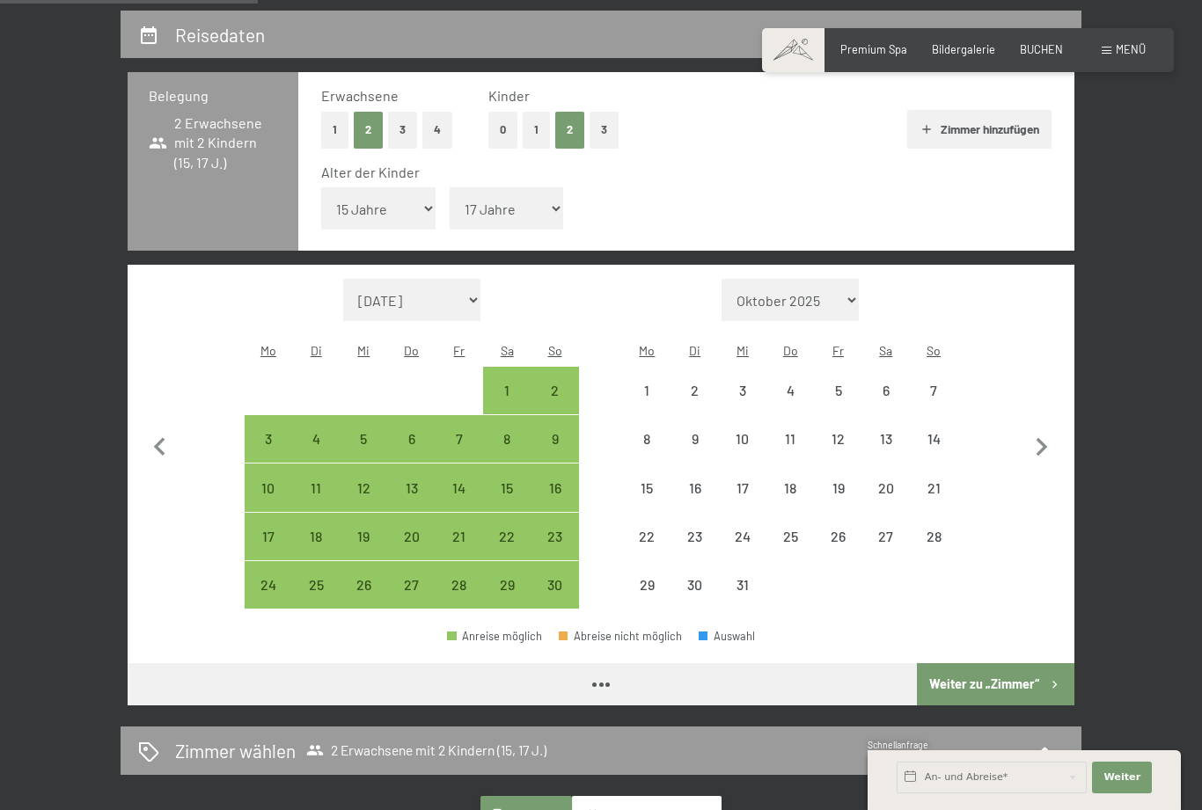
select select "[DATE]"
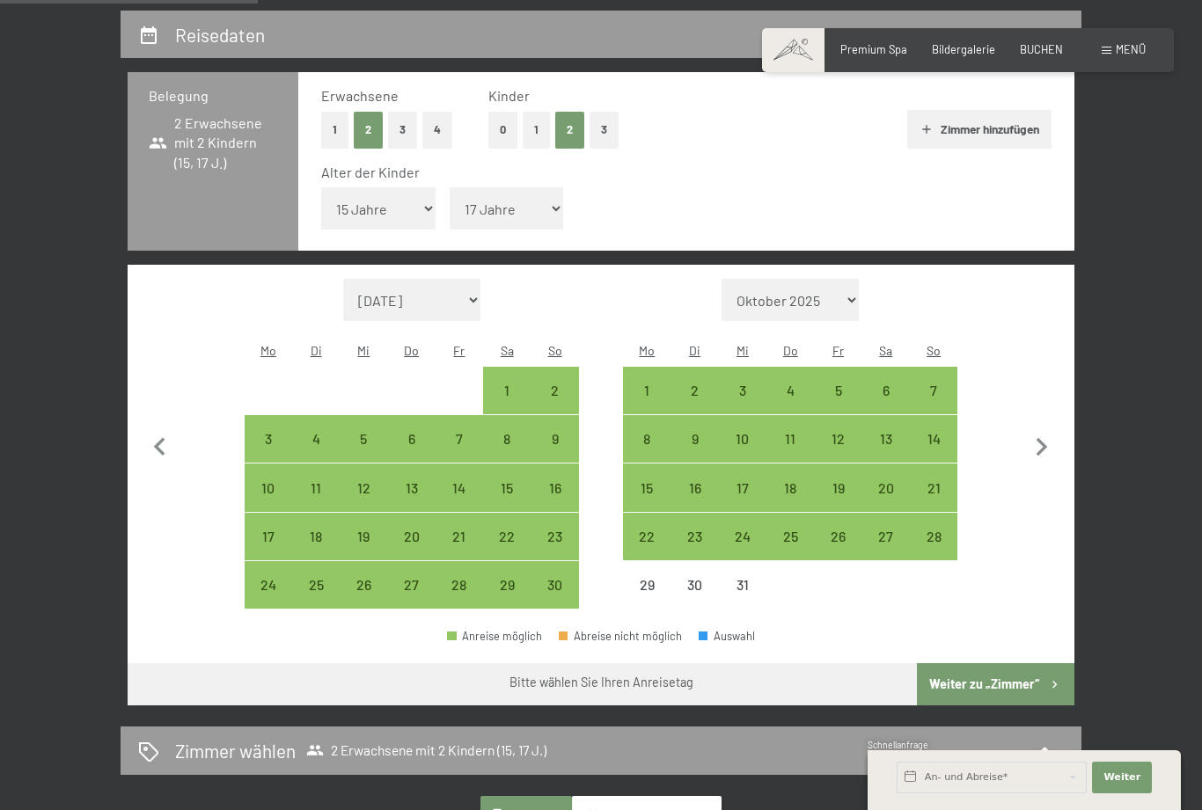
click at [1051, 429] on icon "button" at bounding box center [1041, 447] width 37 height 37
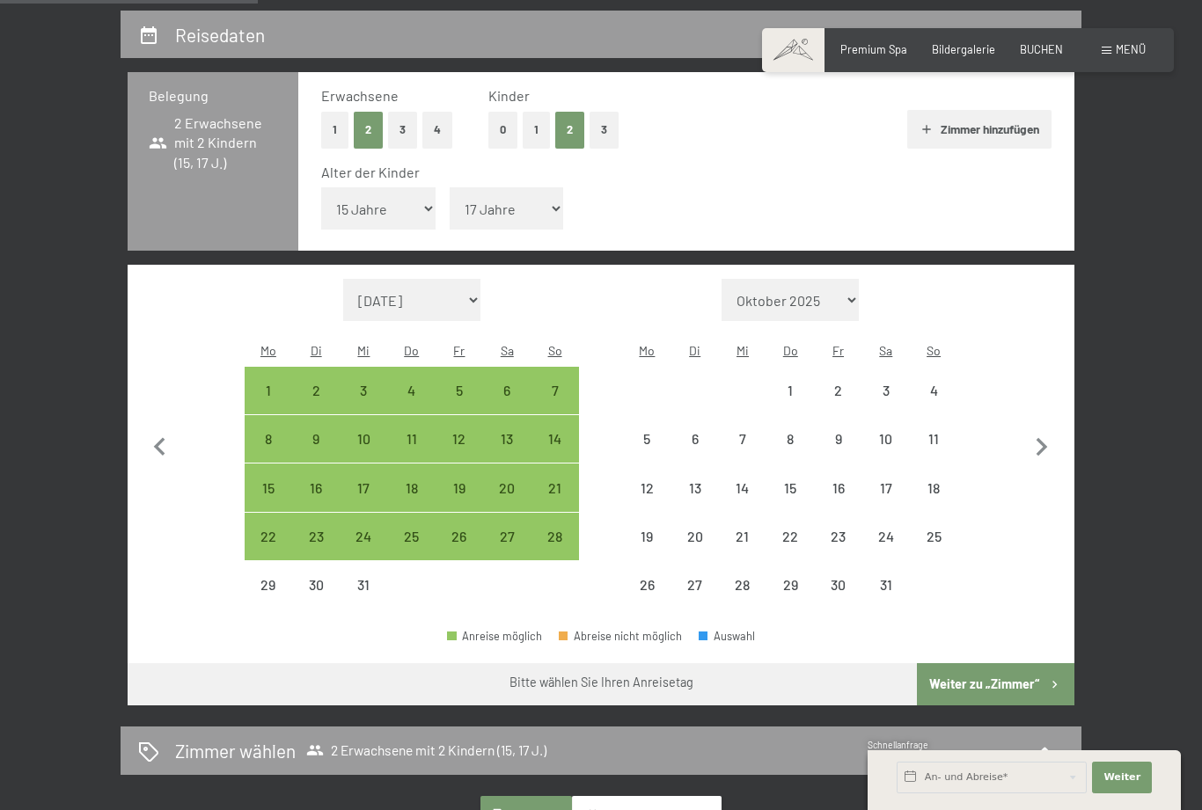
select select "[DATE]"
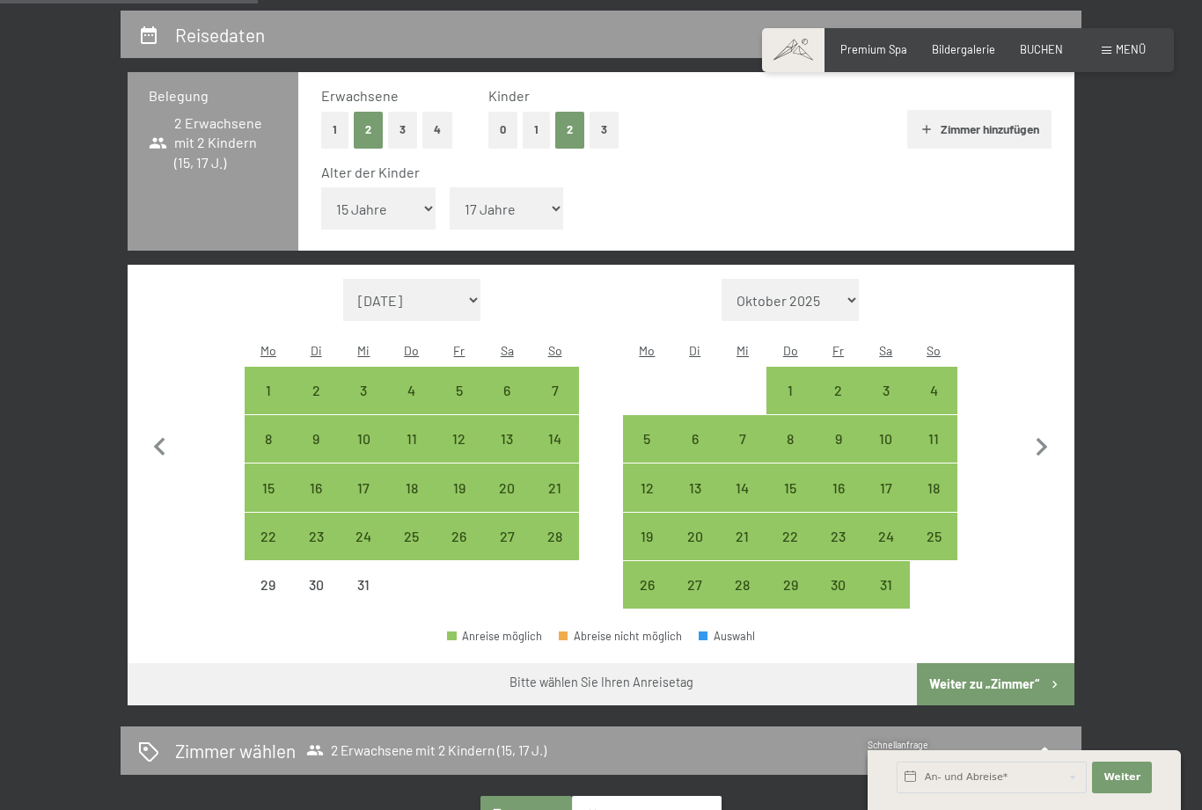
click at [896, 384] on div "3" at bounding box center [886, 406] width 44 height 44
select select "[DATE]"
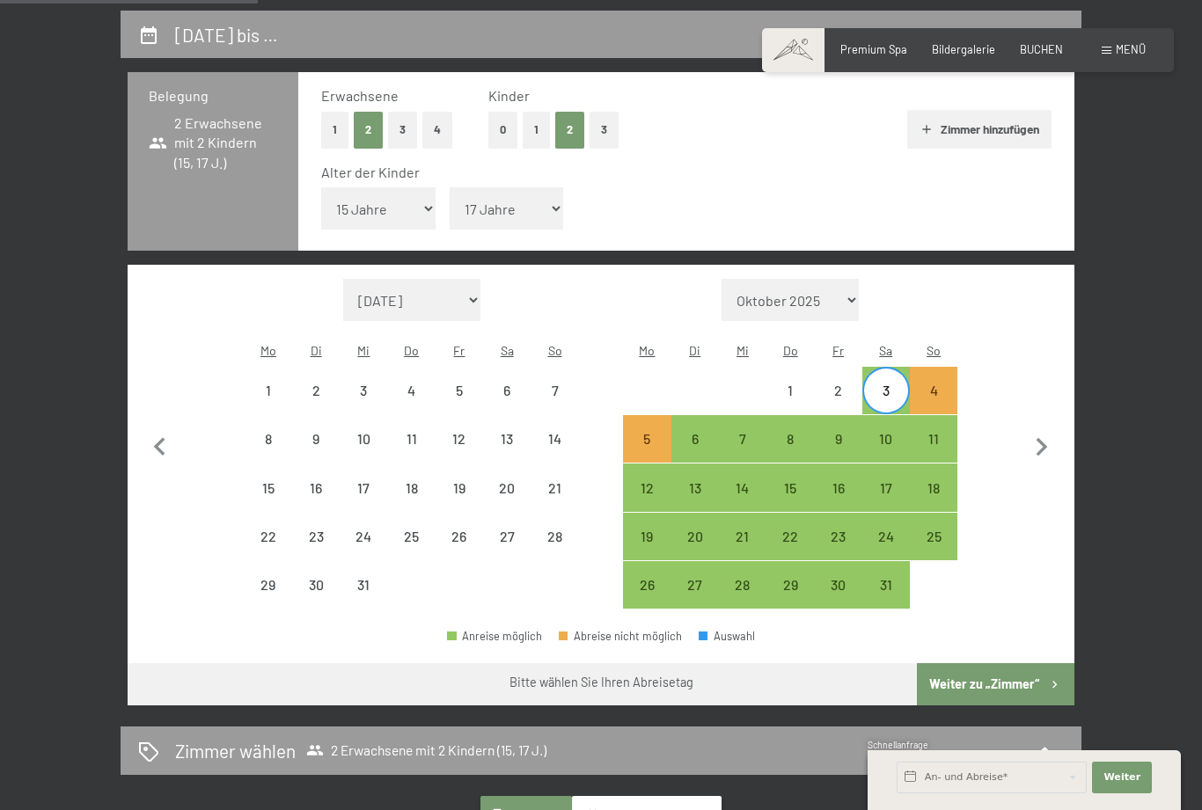
click at [948, 384] on div "4" at bounding box center [933, 406] width 44 height 44
select select "[DATE]"
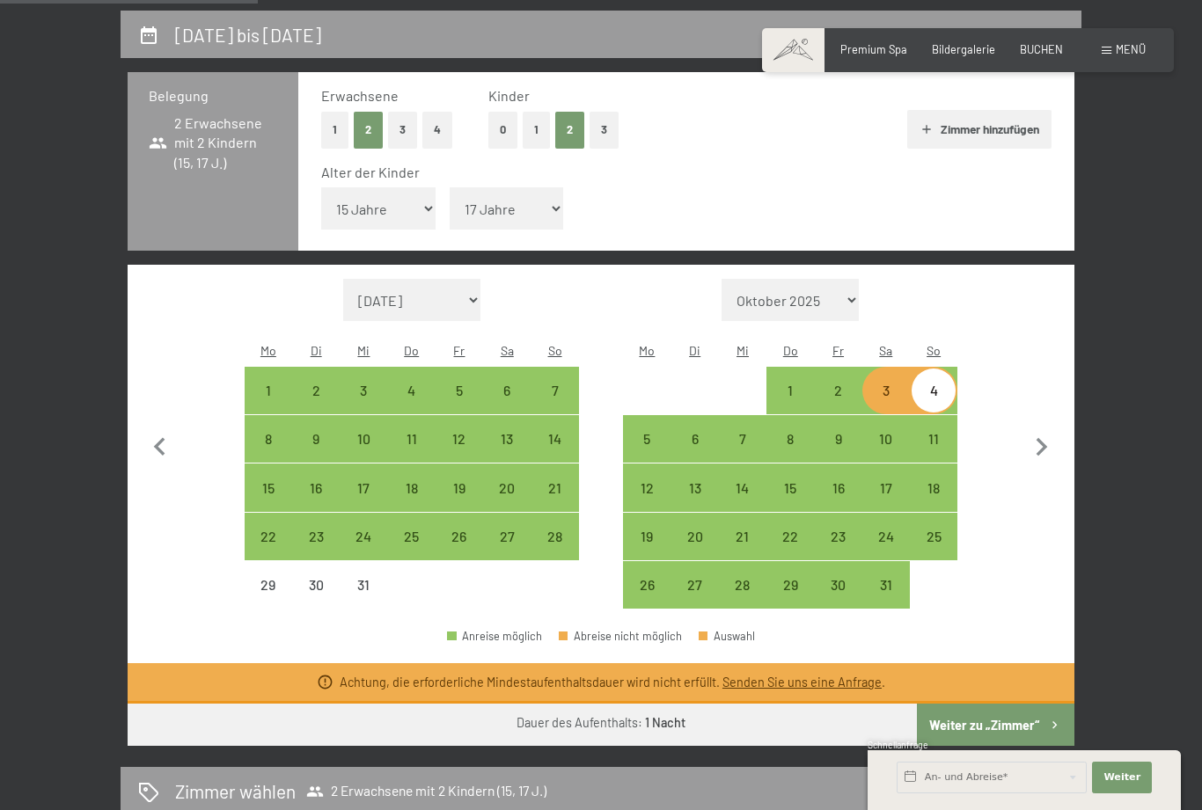
click at [894, 384] on div "3" at bounding box center [886, 406] width 44 height 44
select select "[DATE]"
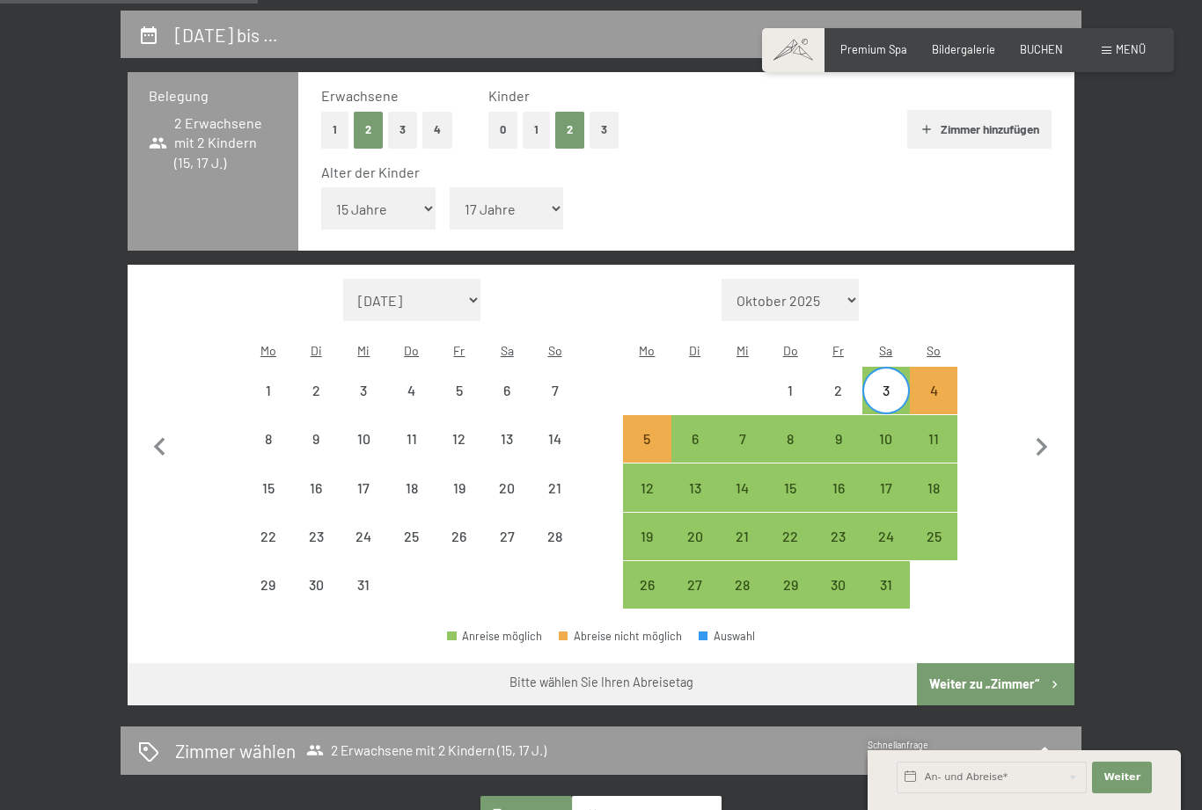
click at [702, 432] on div "6" at bounding box center [695, 454] width 44 height 44
select select "[DATE]"
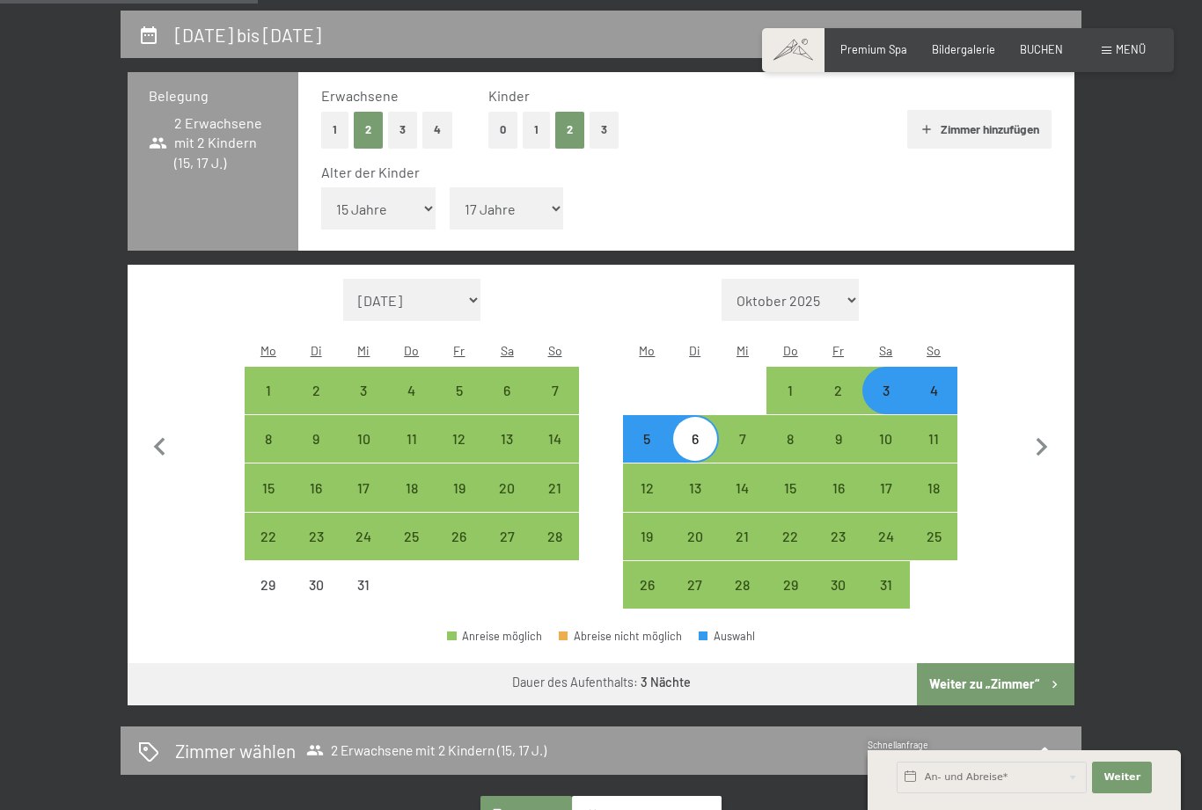
click at [1013, 663] on button "Weiter zu „Zimmer“" at bounding box center [995, 684] width 157 height 42
select select "[DATE]"
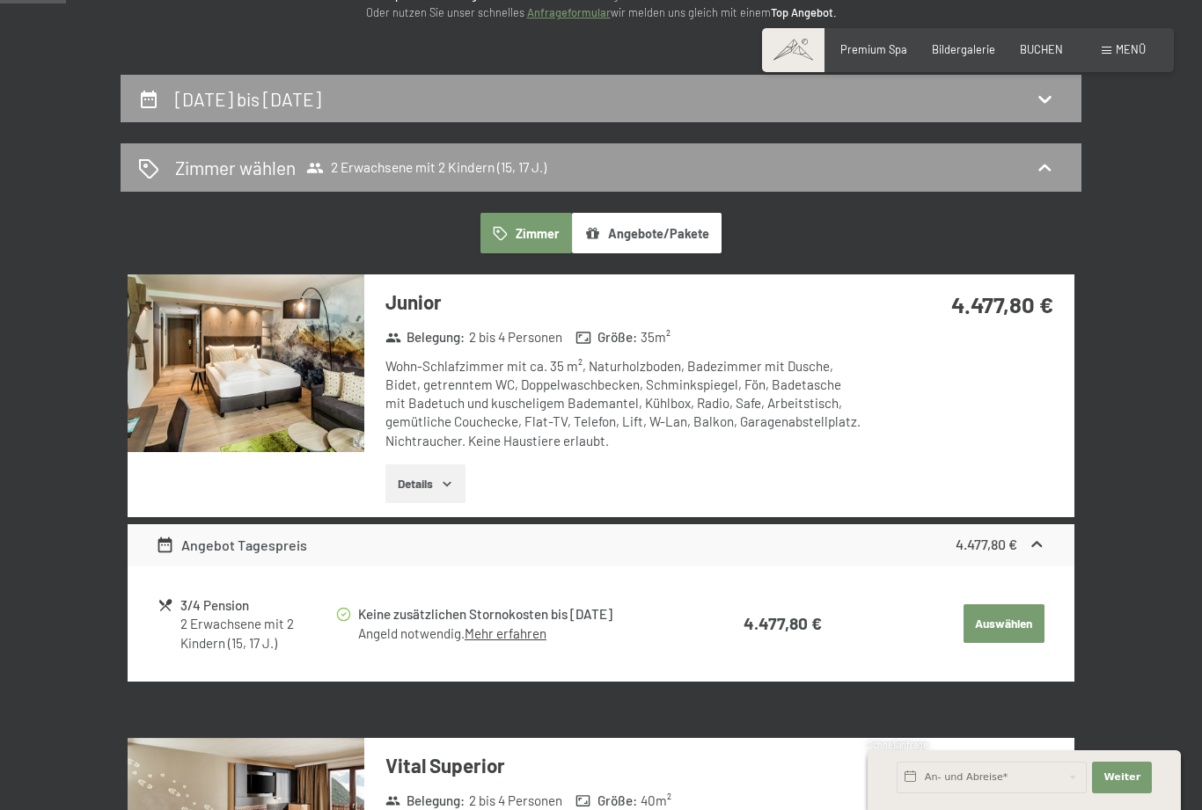
scroll to position [92, 0]
